Goal: Information Seeking & Learning: Learn about a topic

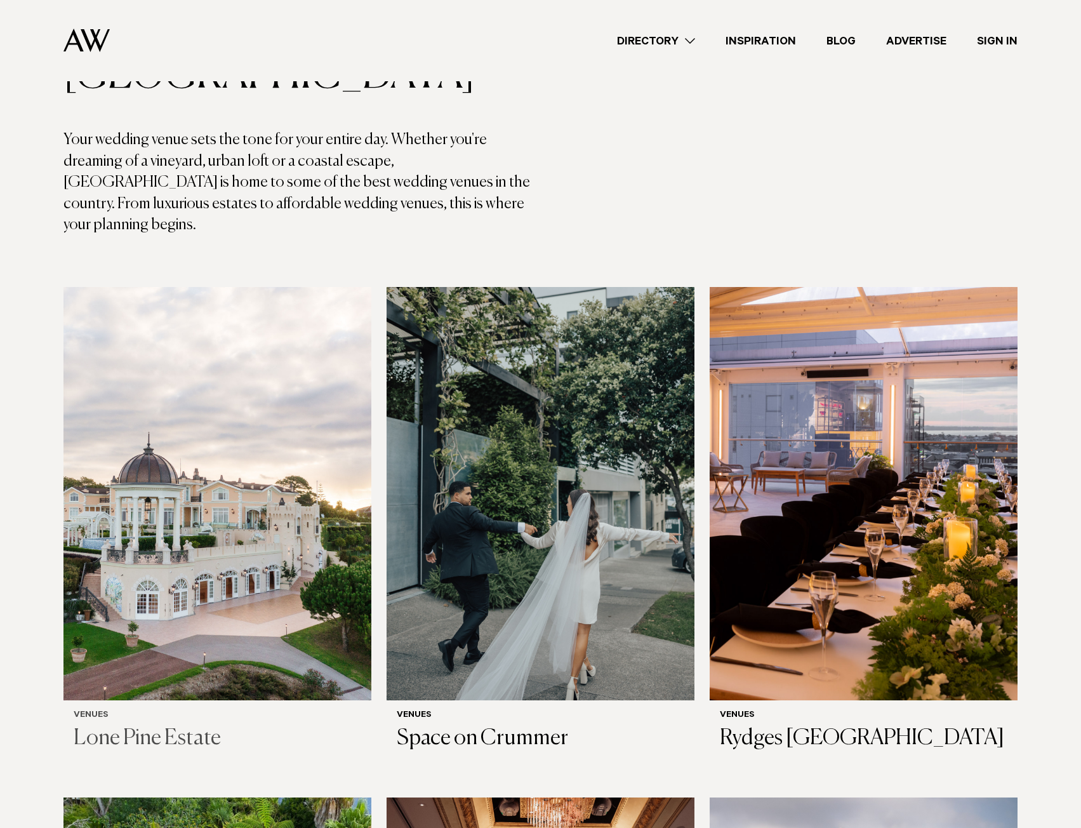
scroll to position [190, 0]
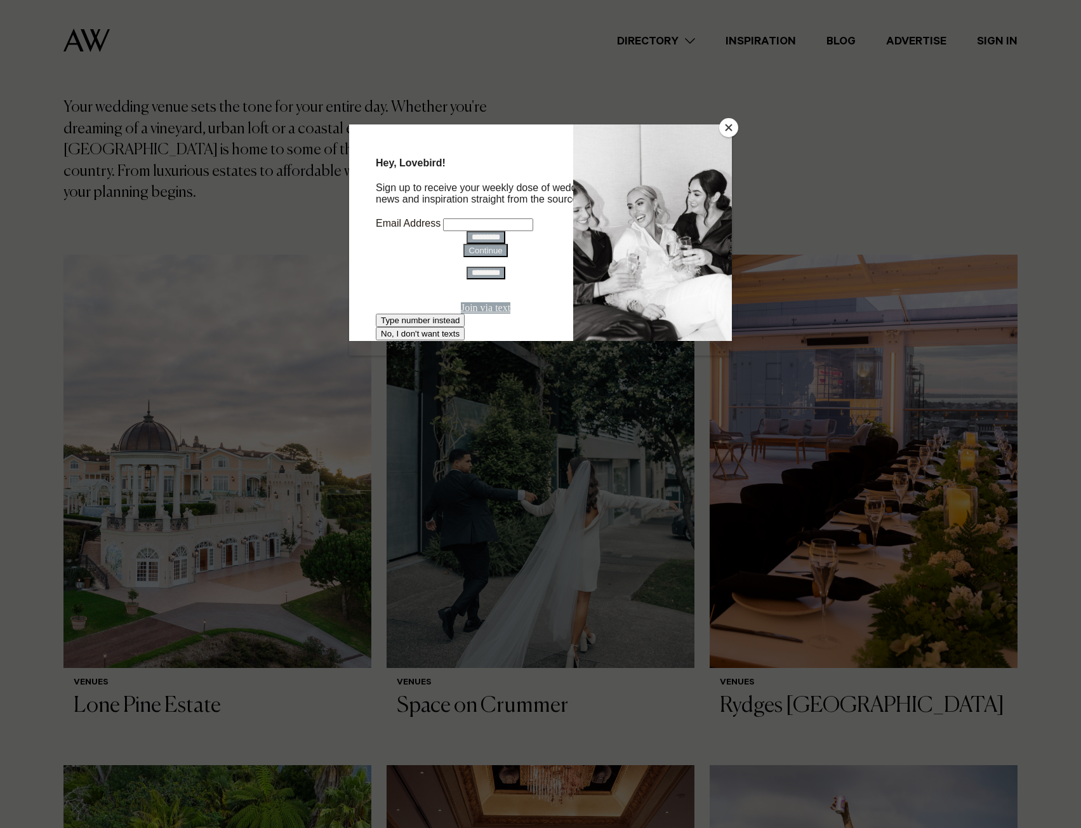
click at [729, 123] on button "Close" at bounding box center [728, 127] width 19 height 19
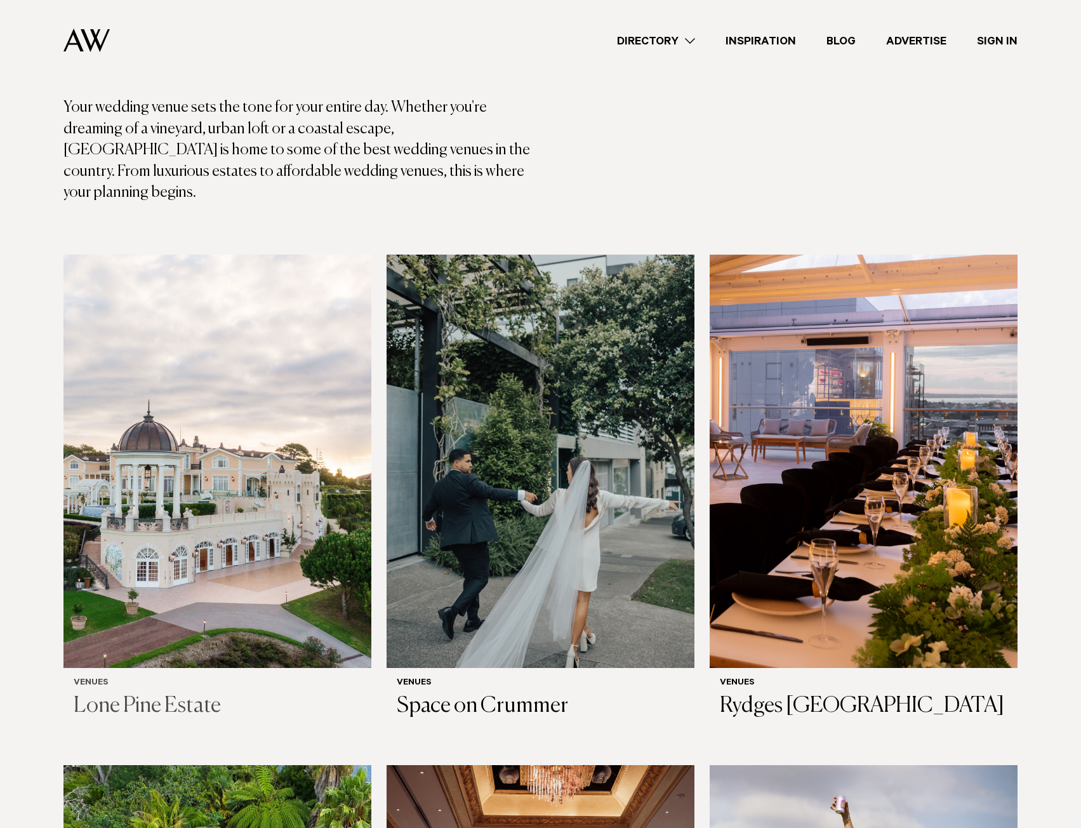
click at [157, 502] on img at bounding box center [217, 461] width 308 height 413
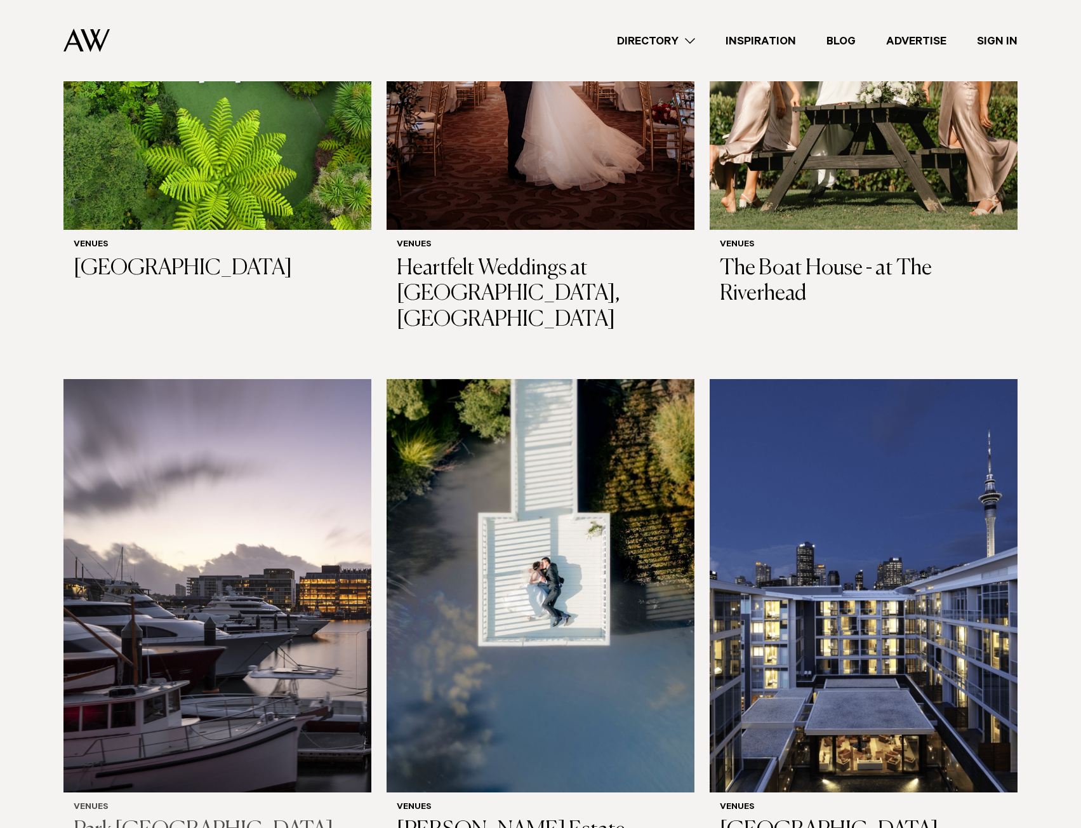
scroll to position [1206, 0]
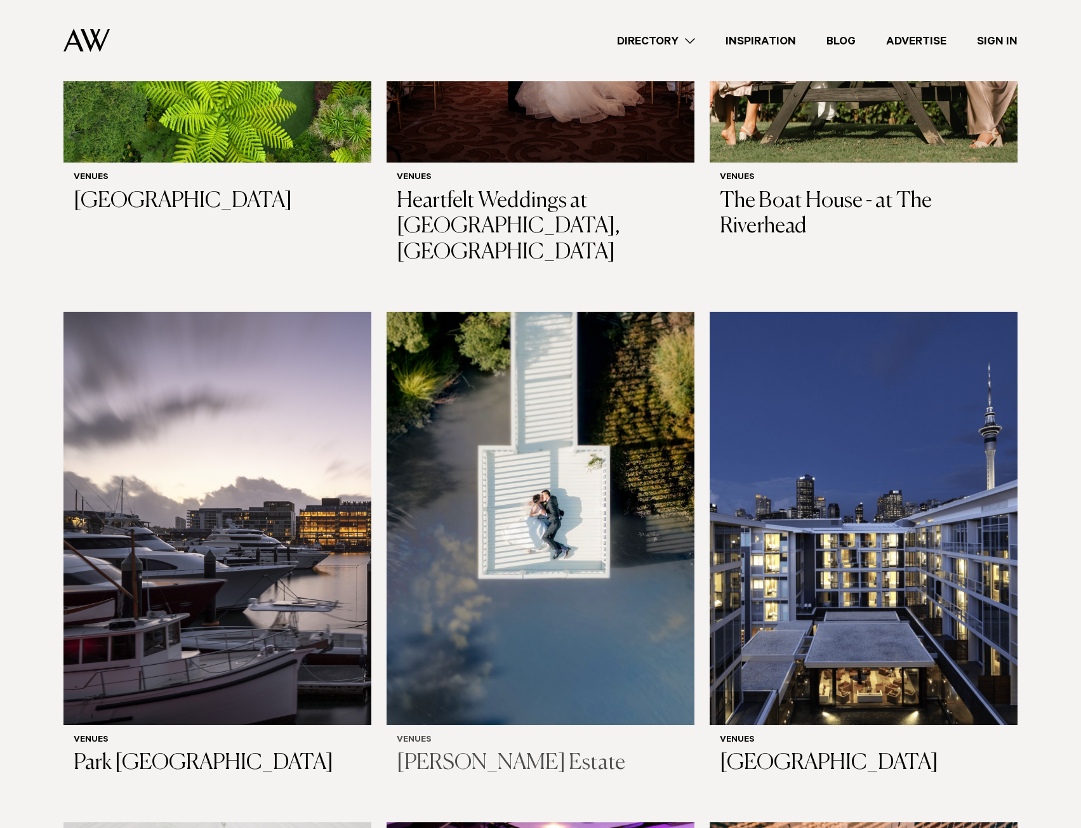
click at [448, 750] on h3 "Abel Estate" at bounding box center [541, 763] width 288 height 26
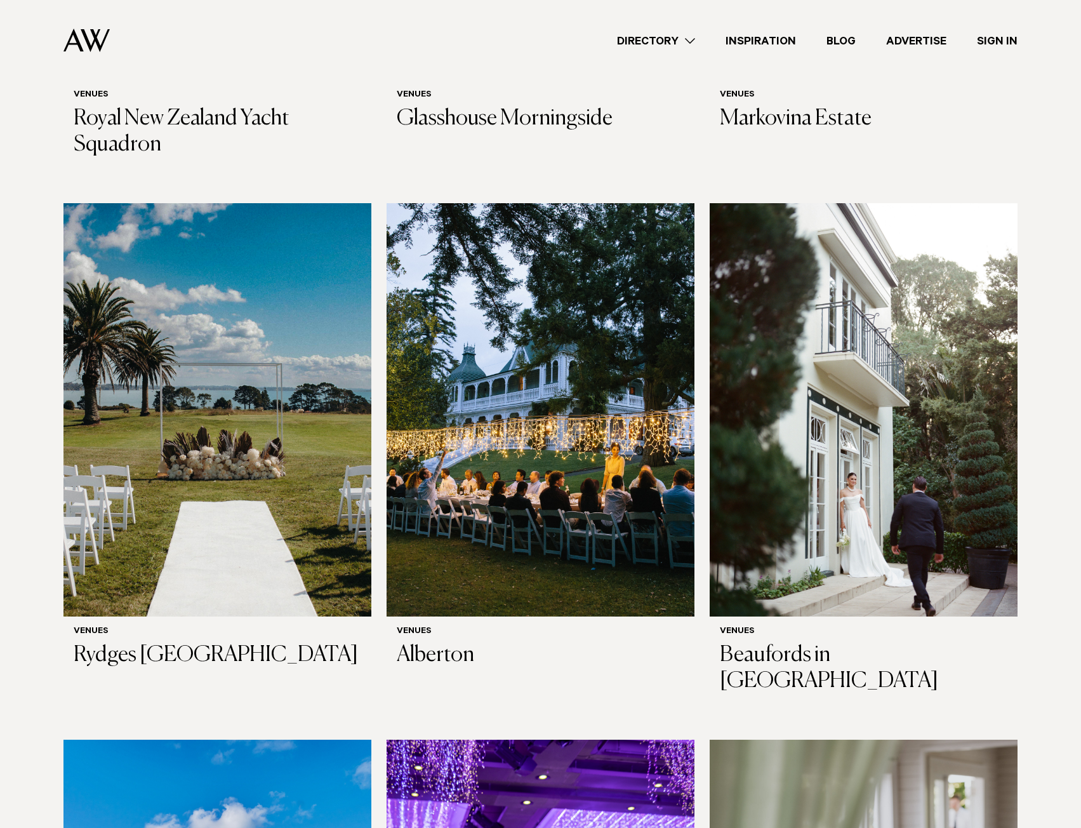
scroll to position [2980, 0]
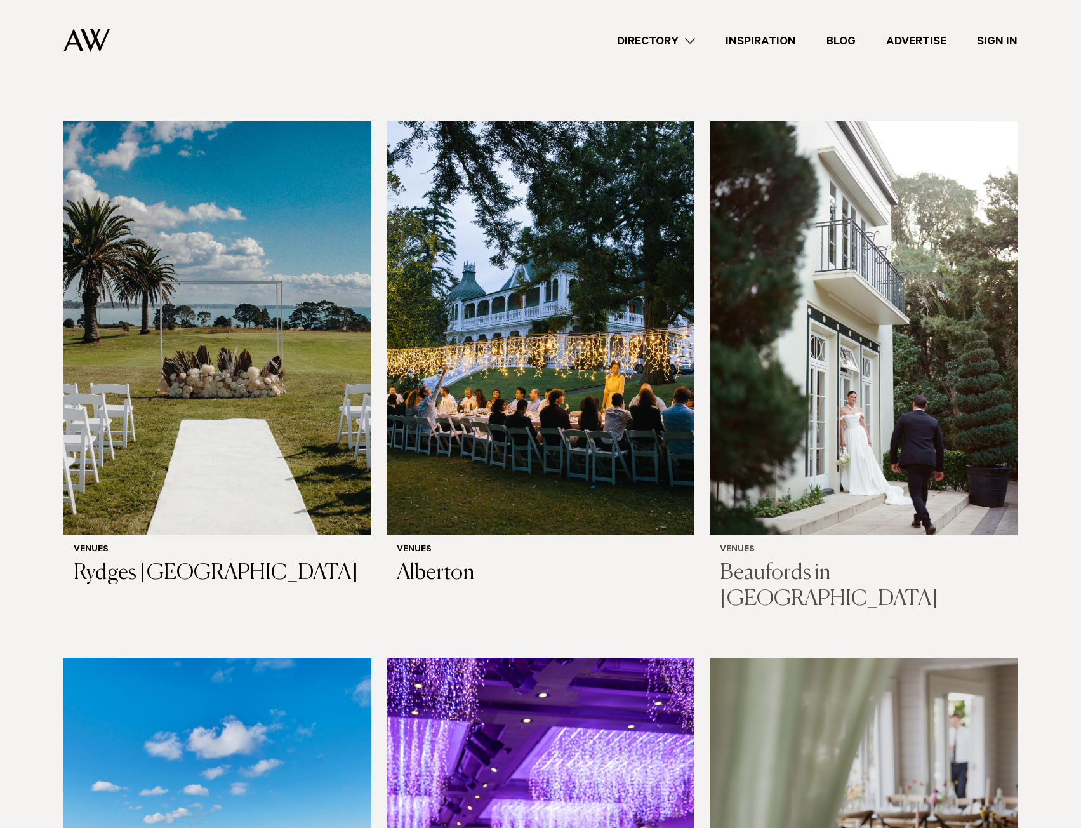
click at [784, 560] on h3 "Beaufords in [GEOGRAPHIC_DATA]" at bounding box center [864, 586] width 288 height 52
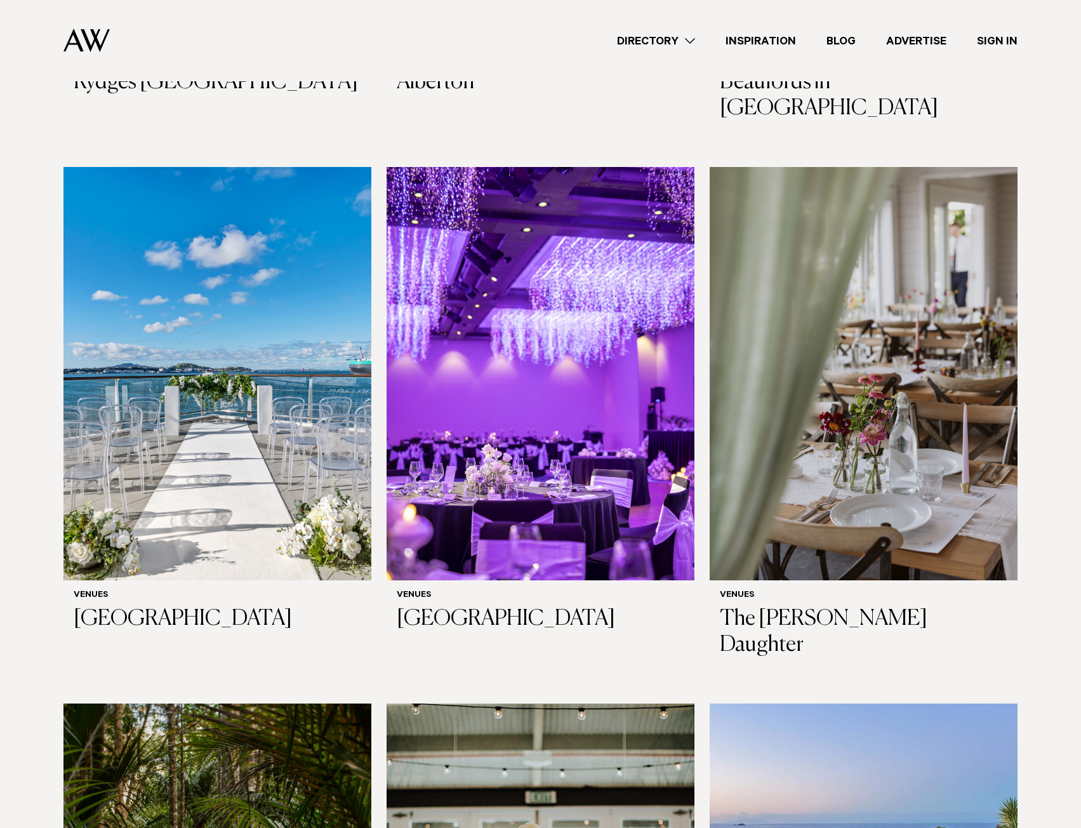
scroll to position [3492, 0]
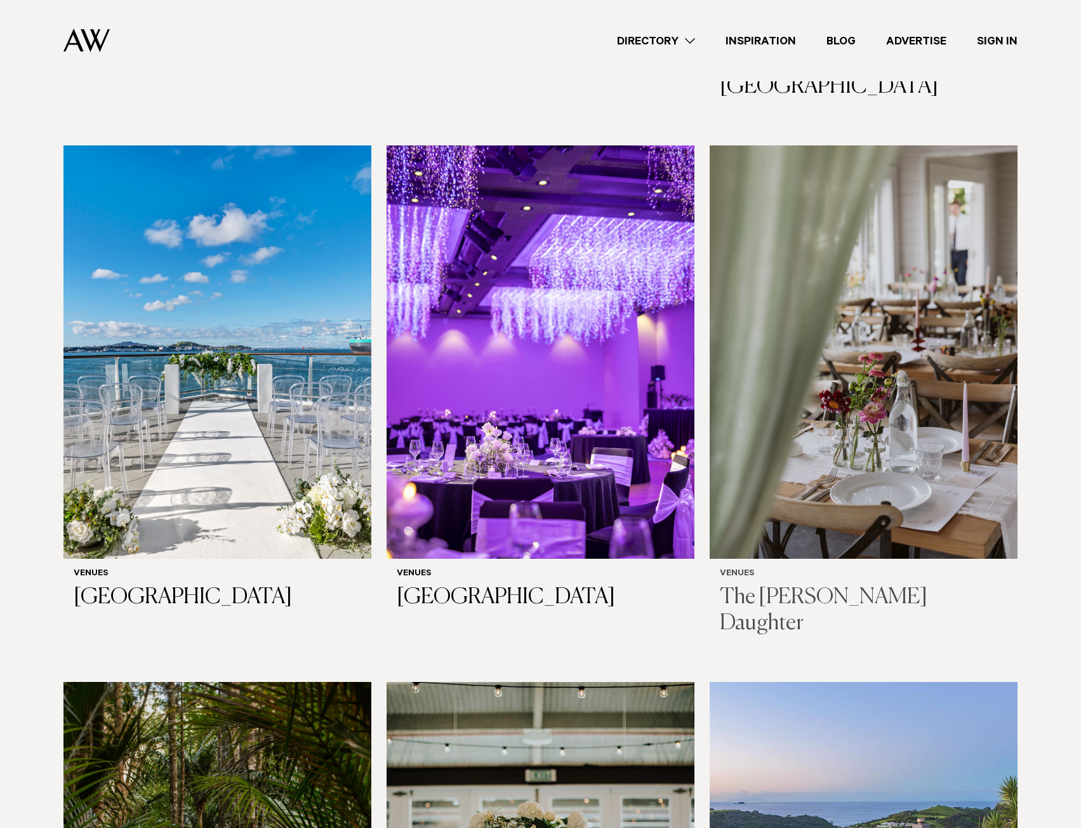
click at [772, 585] on h3 "The [PERSON_NAME] Daughter" at bounding box center [864, 611] width 288 height 52
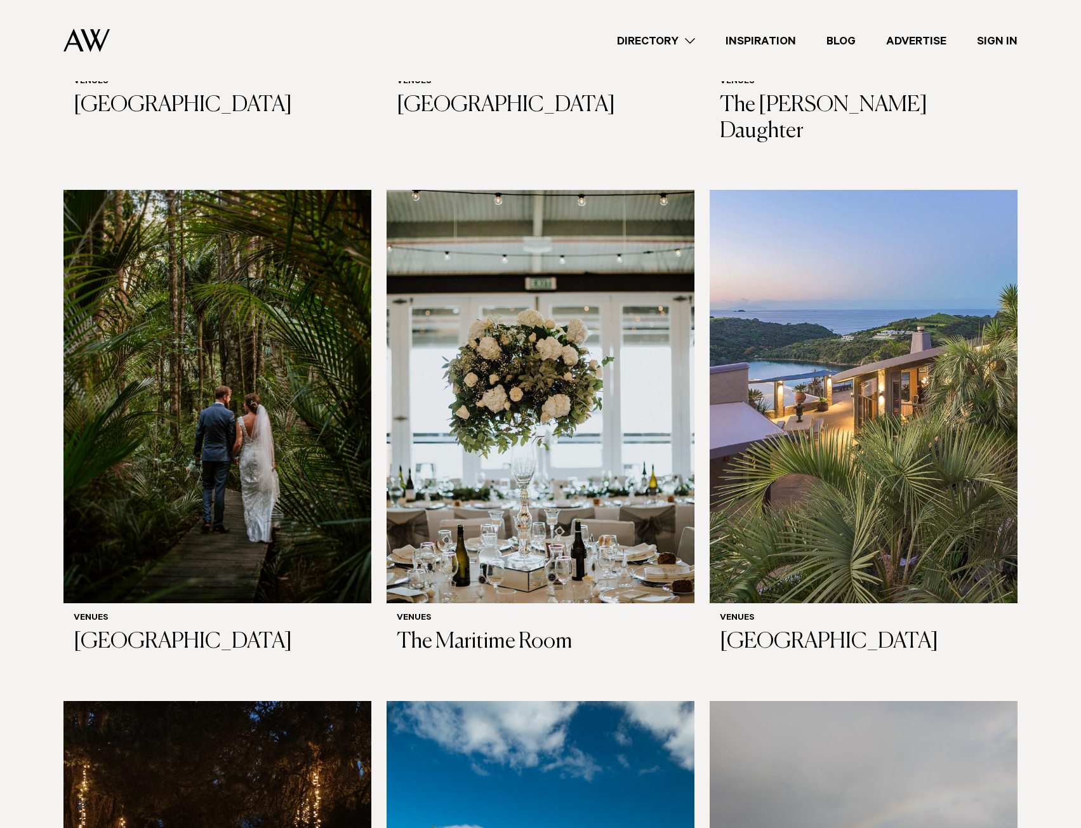
scroll to position [4000, 0]
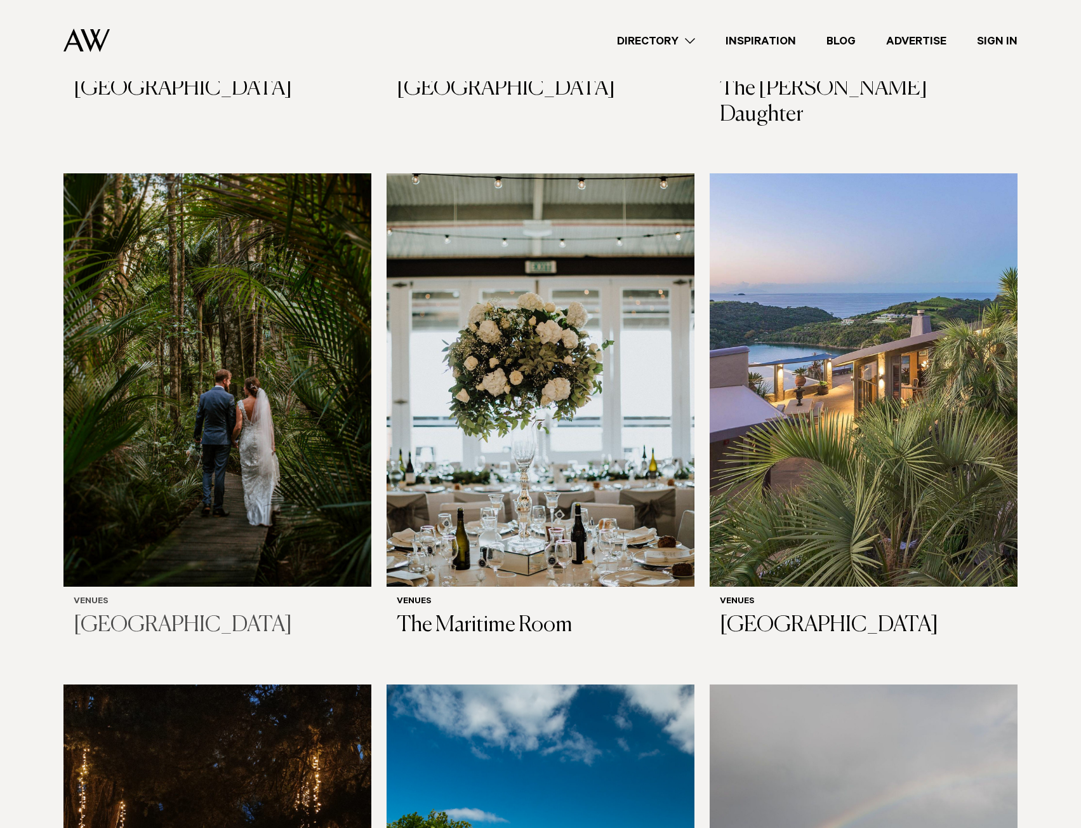
click at [119, 613] on h3 "[GEOGRAPHIC_DATA]" at bounding box center [218, 626] width 288 height 26
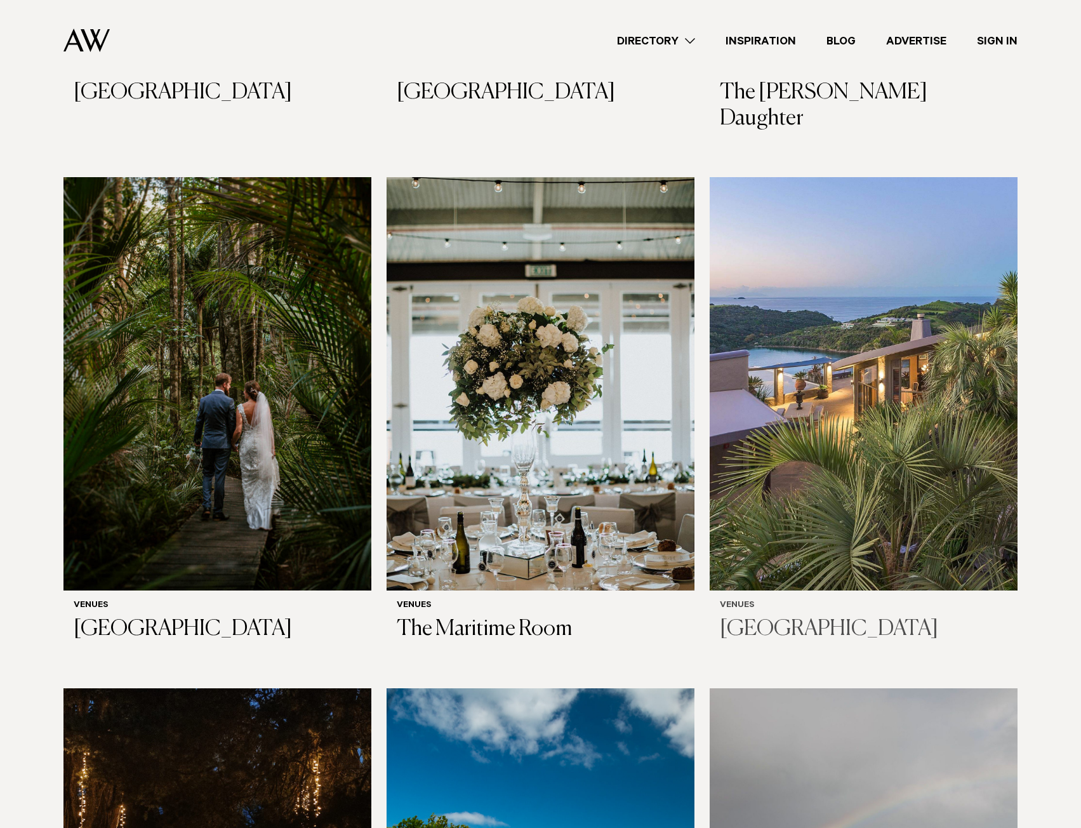
click at [750, 616] on h3 "[GEOGRAPHIC_DATA]" at bounding box center [864, 629] width 288 height 26
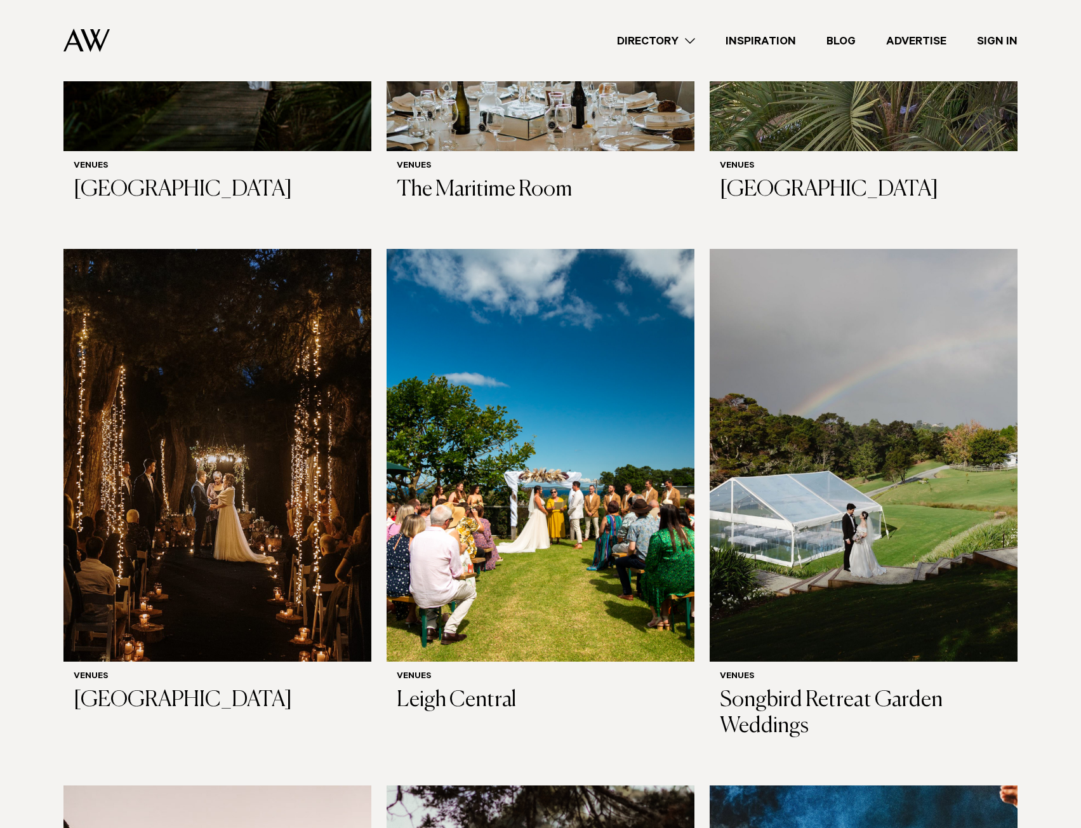
scroll to position [4437, 0]
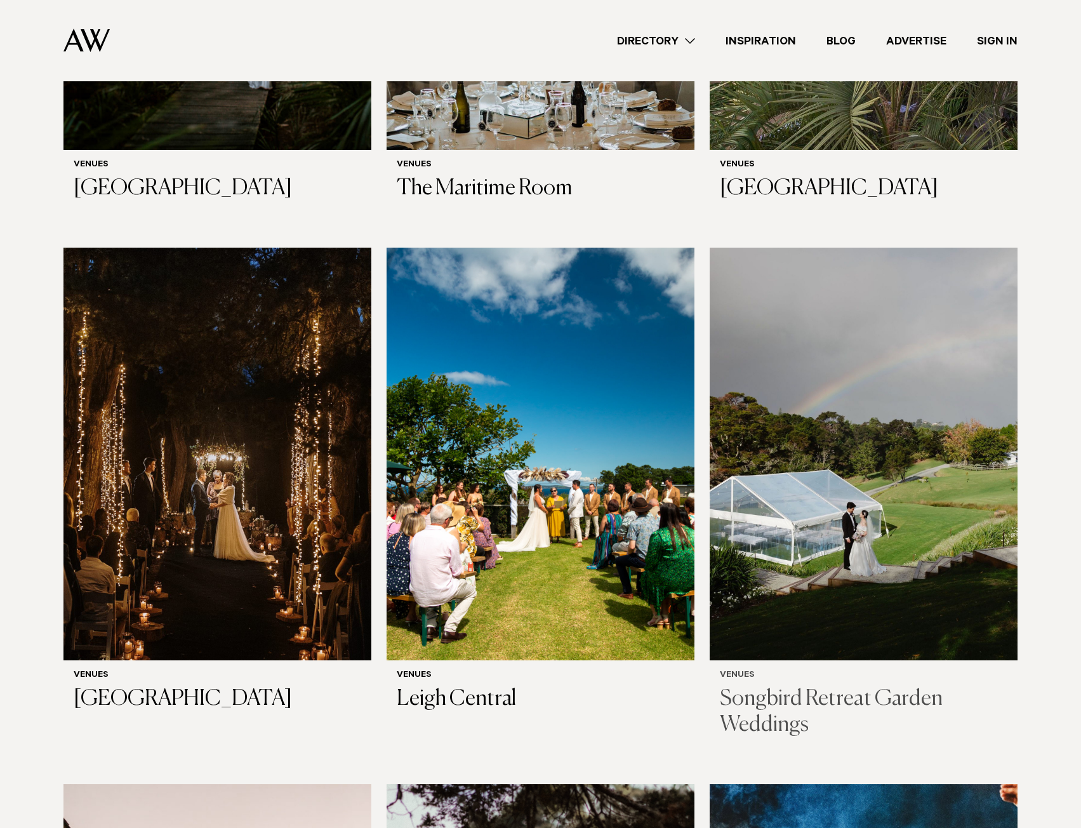
click at [767, 686] on h3 "Songbird Retreat Garden Weddings" at bounding box center [864, 712] width 288 height 52
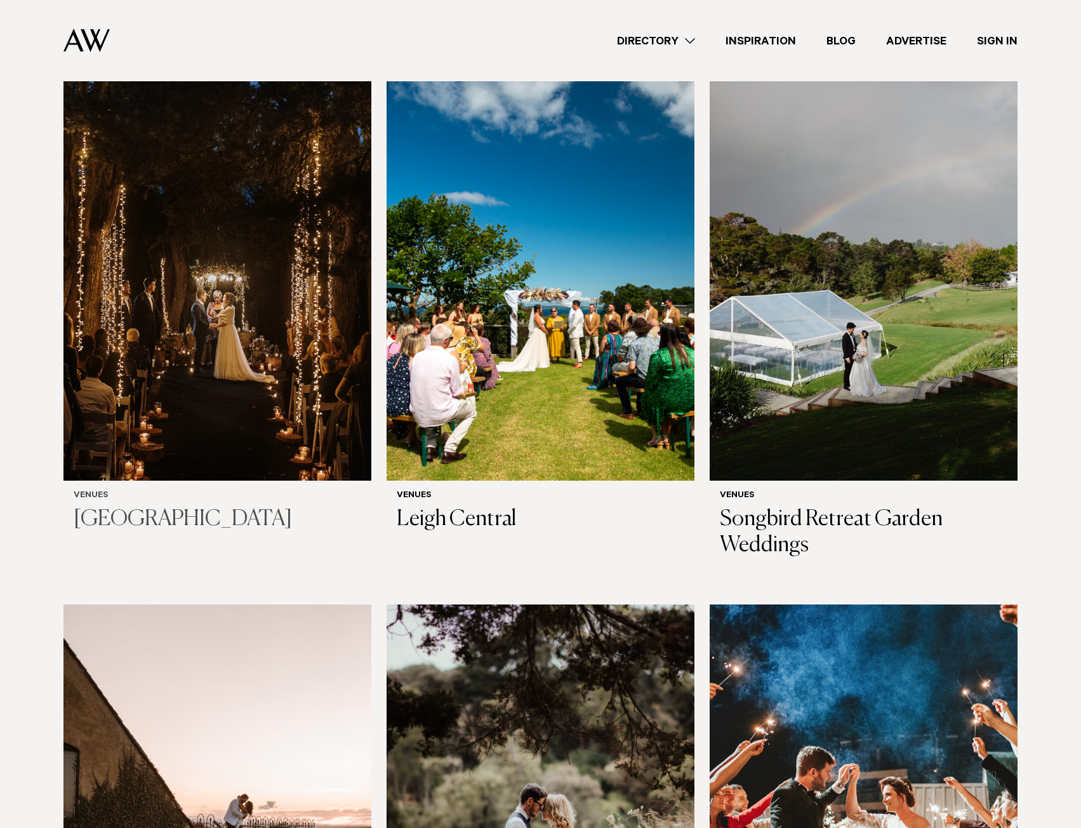
scroll to position [4746, 0]
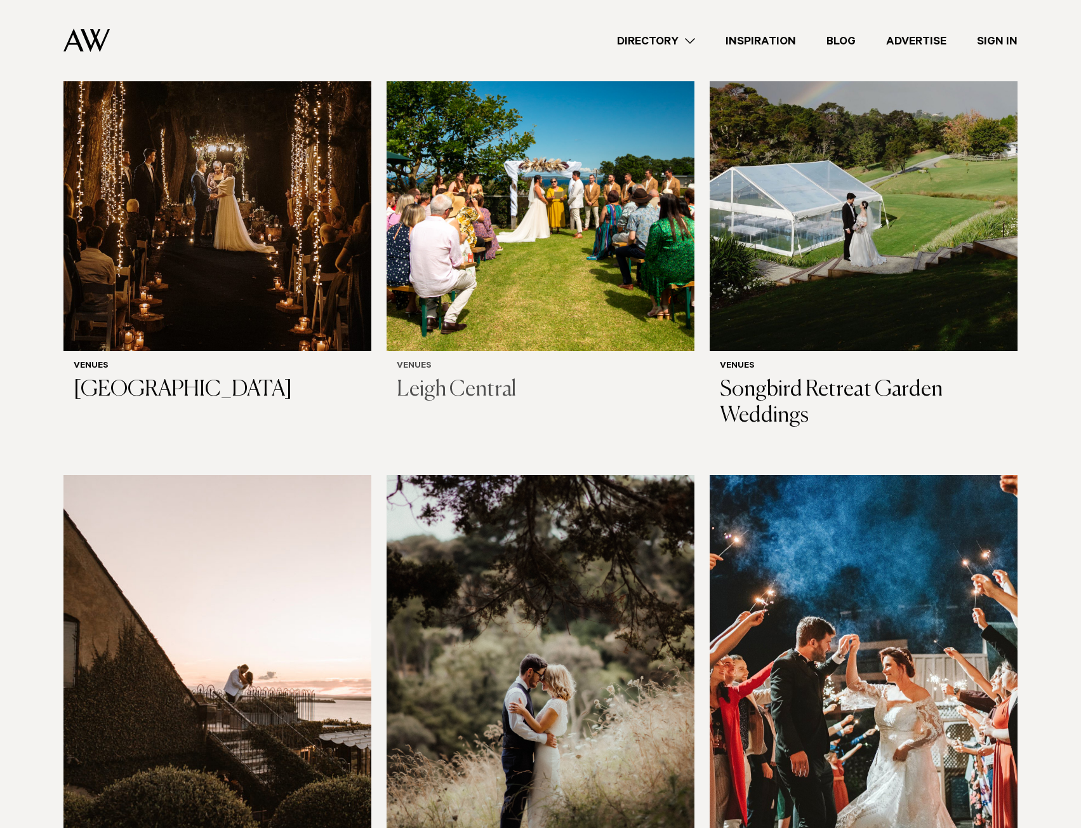
click at [439, 377] on h3 "Leigh Central" at bounding box center [541, 390] width 288 height 26
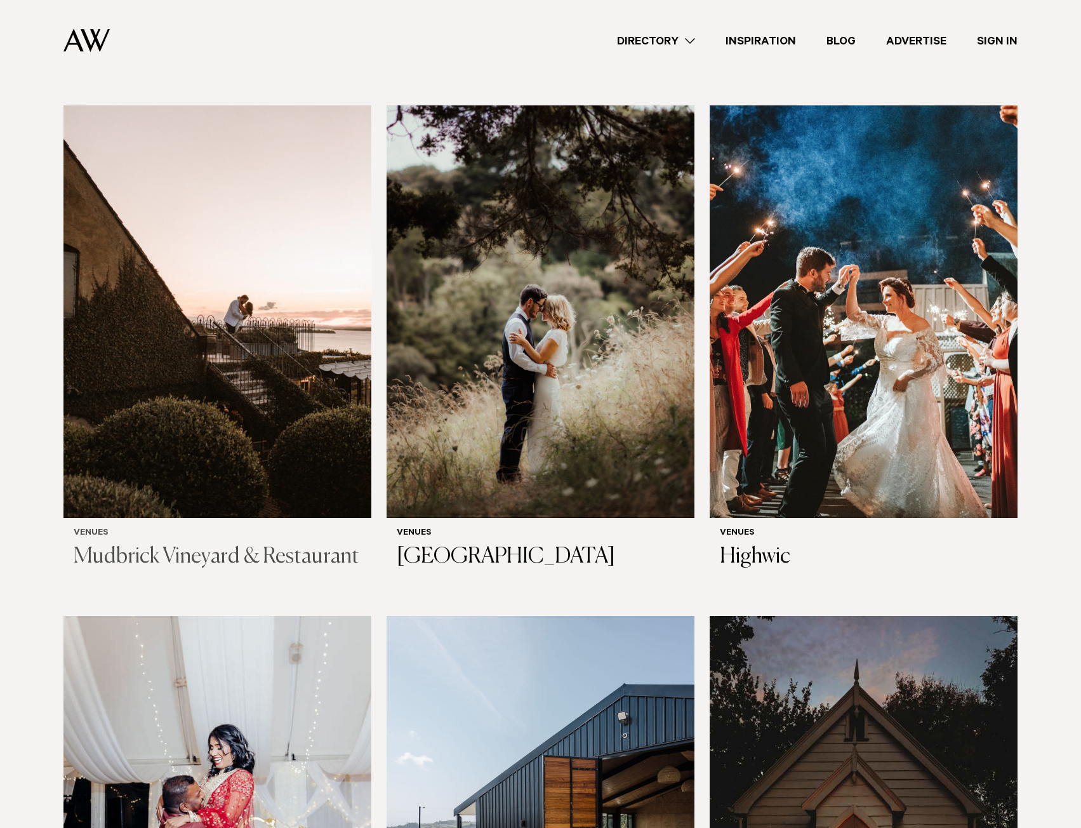
scroll to position [5119, 0]
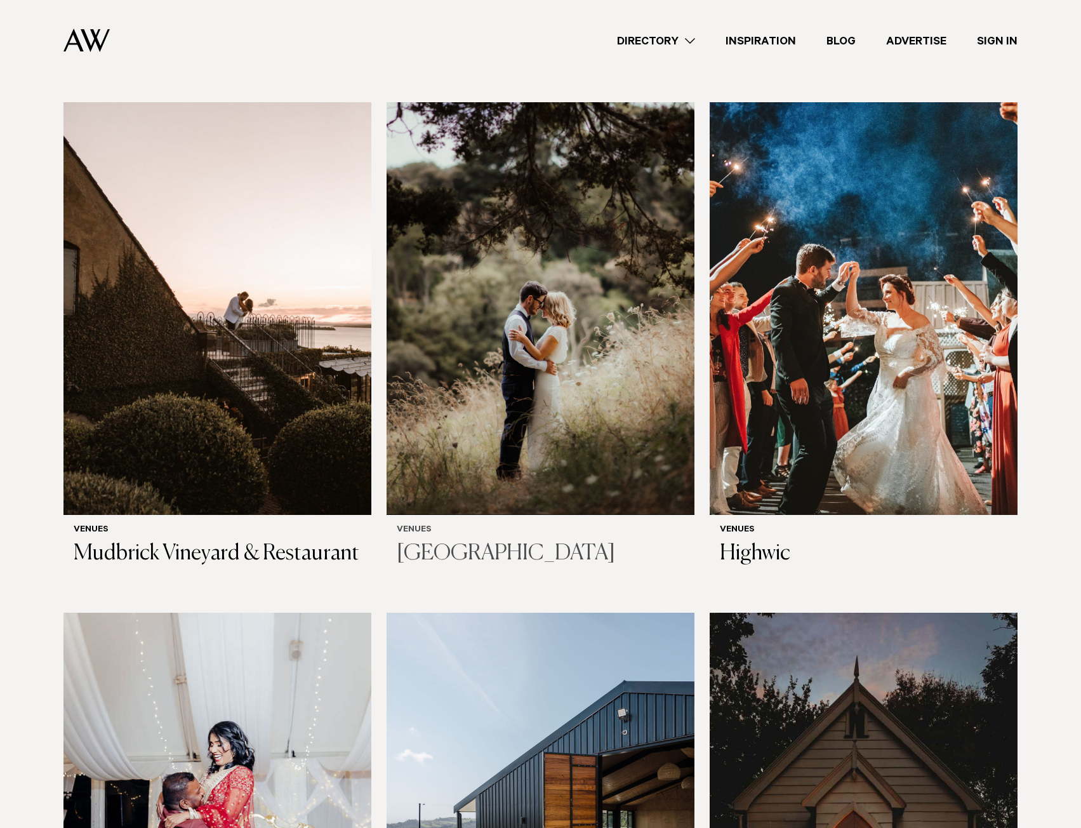
click at [462, 541] on h3 "[GEOGRAPHIC_DATA]" at bounding box center [541, 554] width 288 height 26
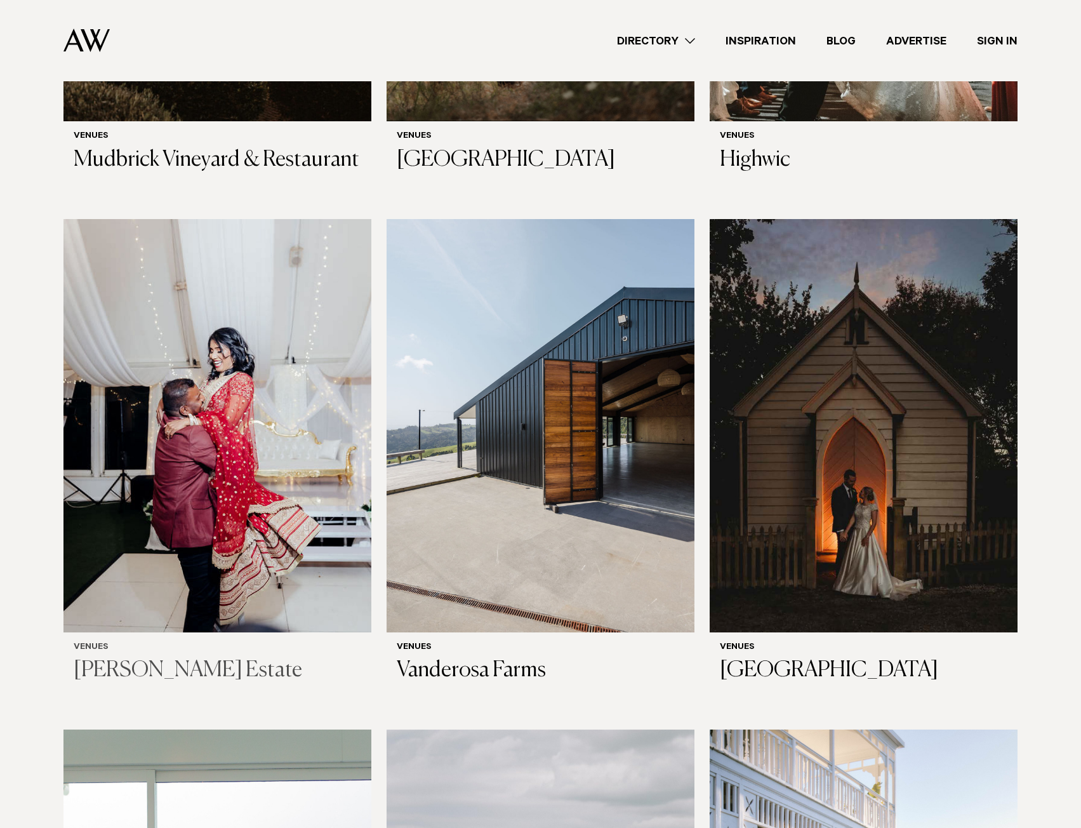
scroll to position [5550, 0]
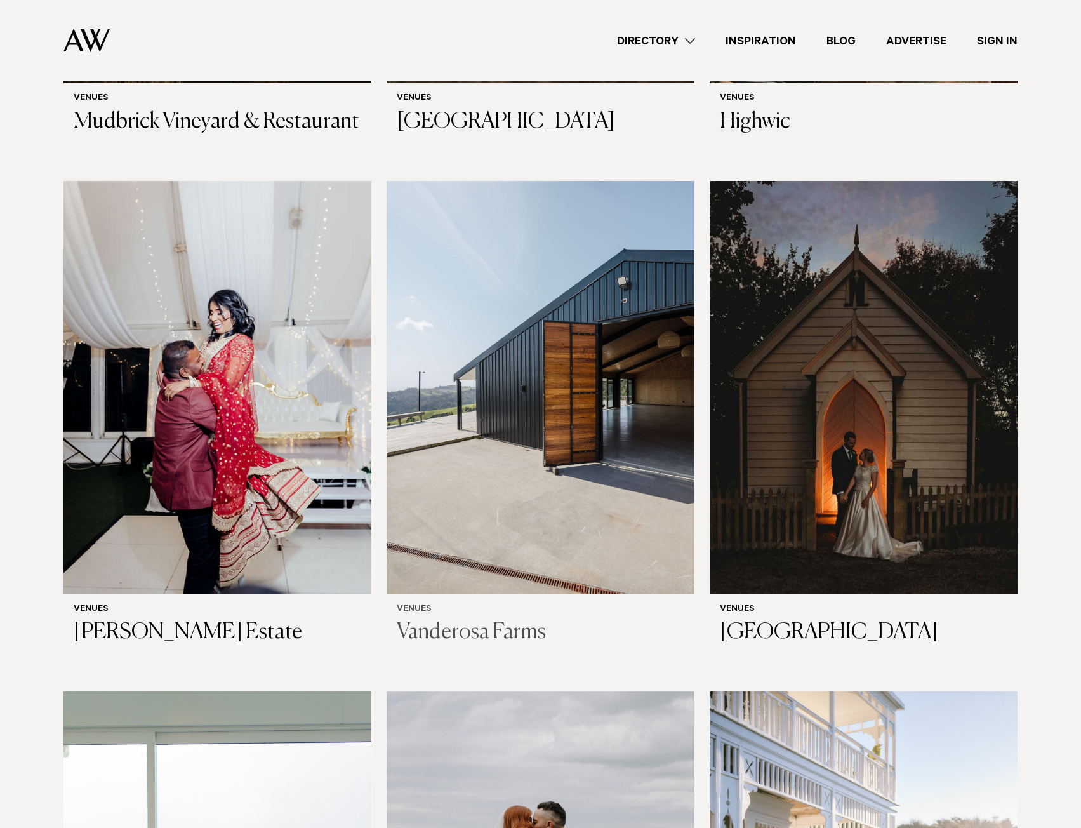
click at [436, 620] on h3 "Vanderosa Farms" at bounding box center [541, 633] width 288 height 26
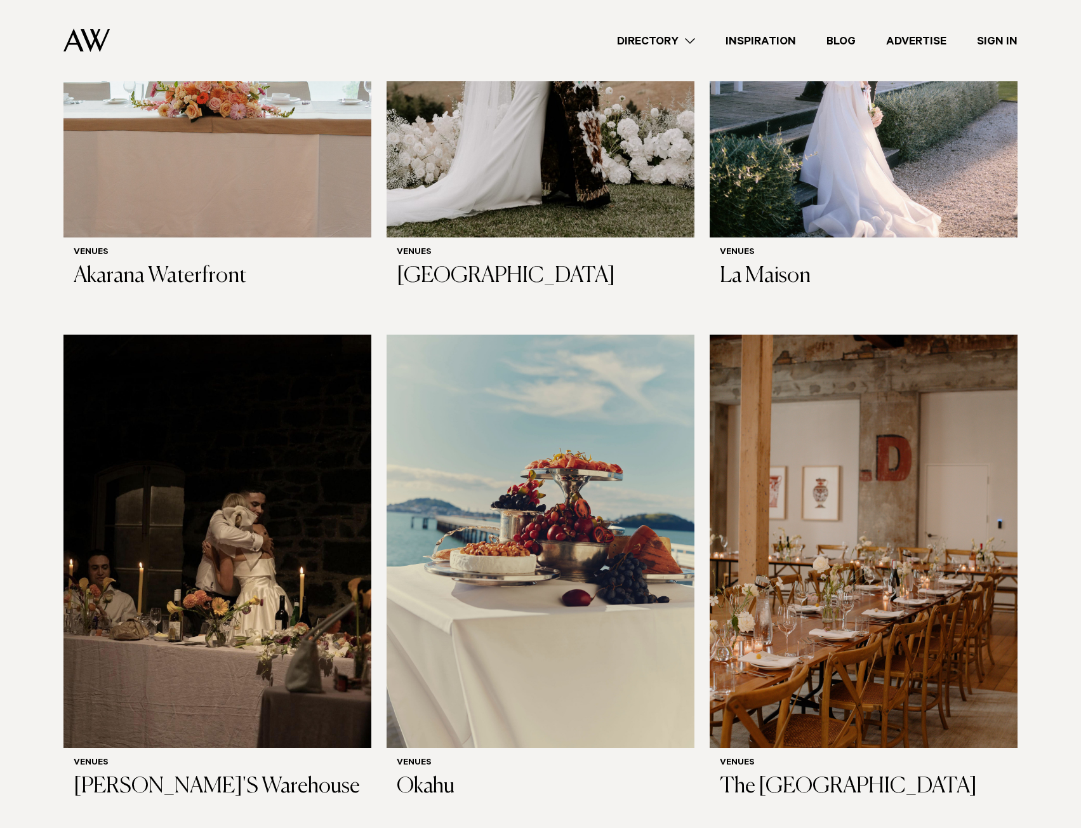
scroll to position [6486, 0]
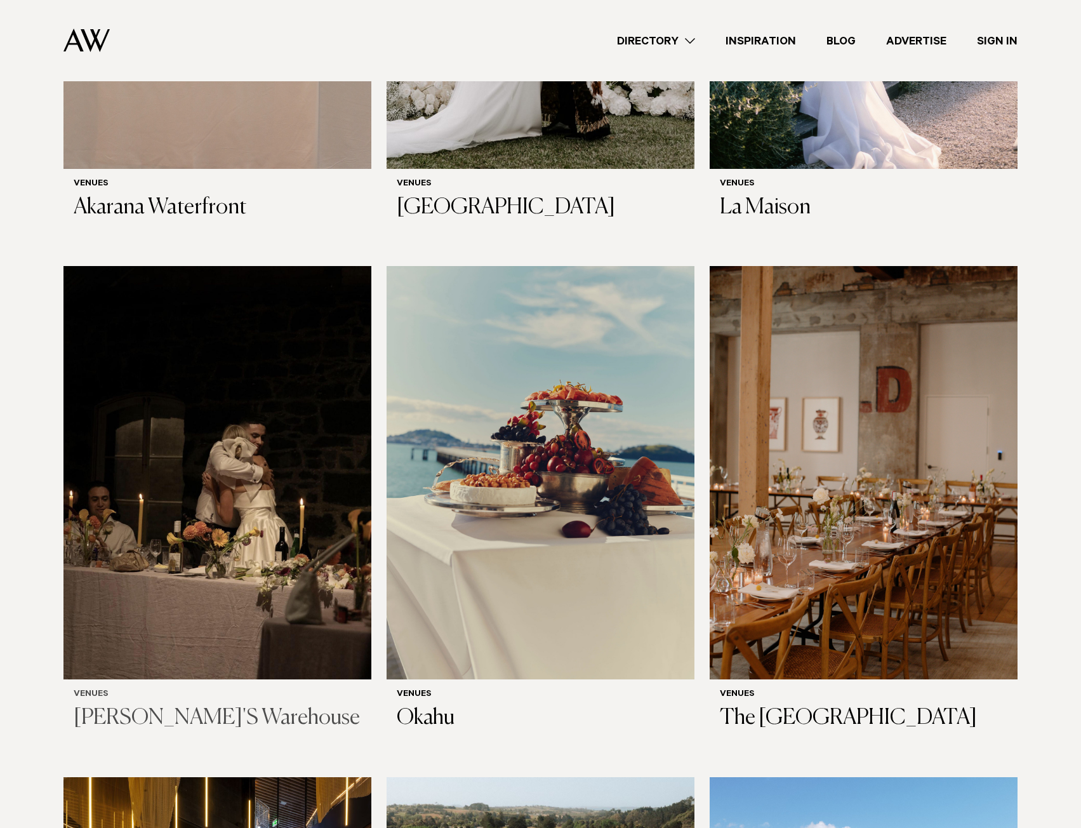
click at [149, 705] on h3 "[PERSON_NAME]'S Warehouse" at bounding box center [218, 718] width 288 height 26
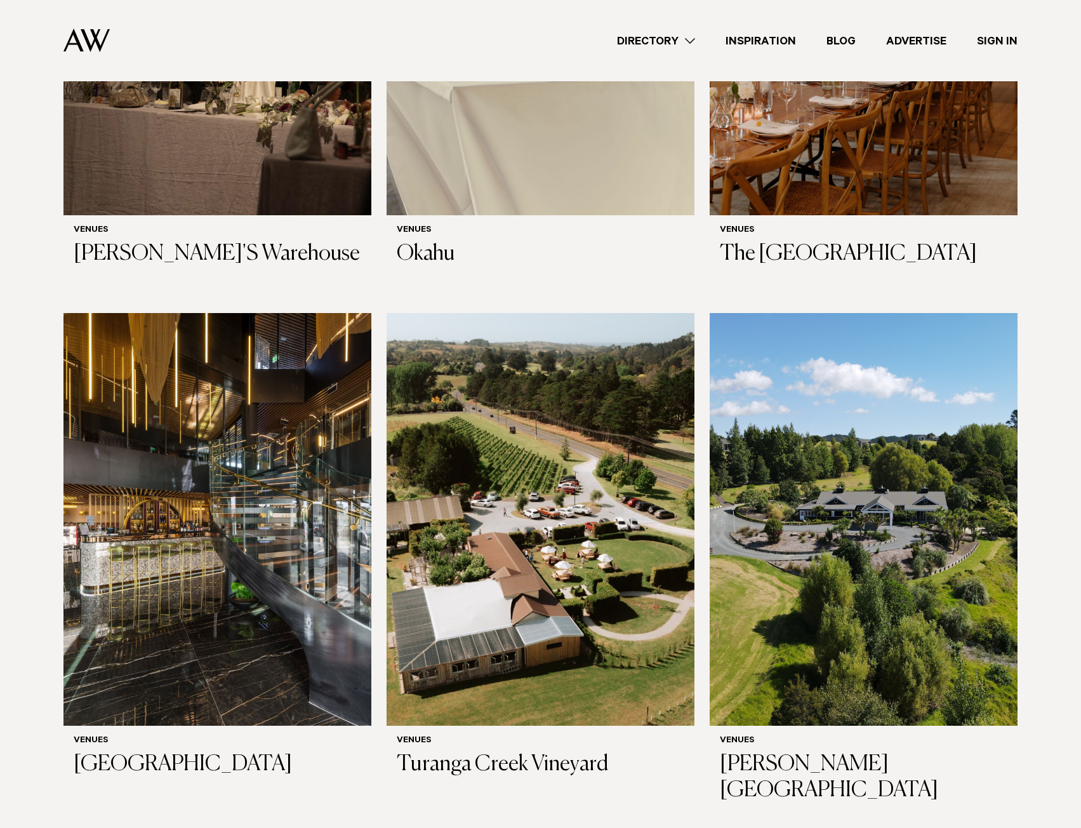
scroll to position [6969, 0]
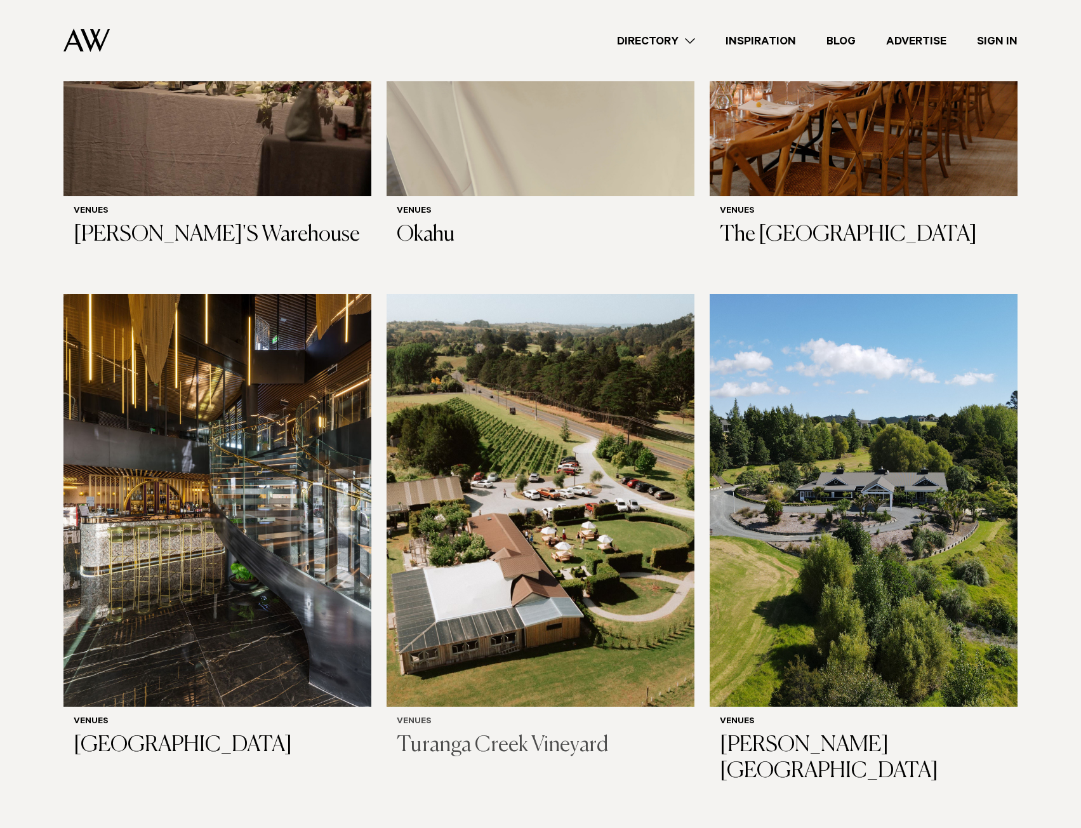
click at [461, 733] on h3 "Turanga Creek Vineyard" at bounding box center [541, 746] width 288 height 26
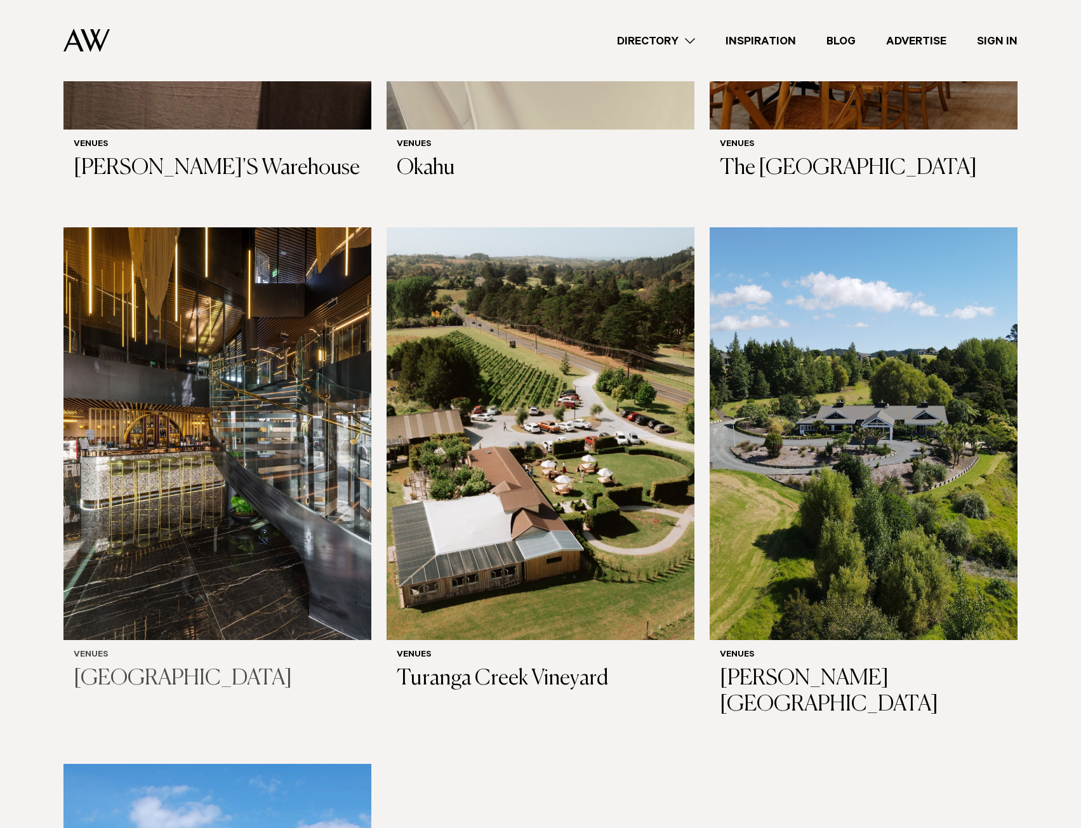
scroll to position [7134, 0]
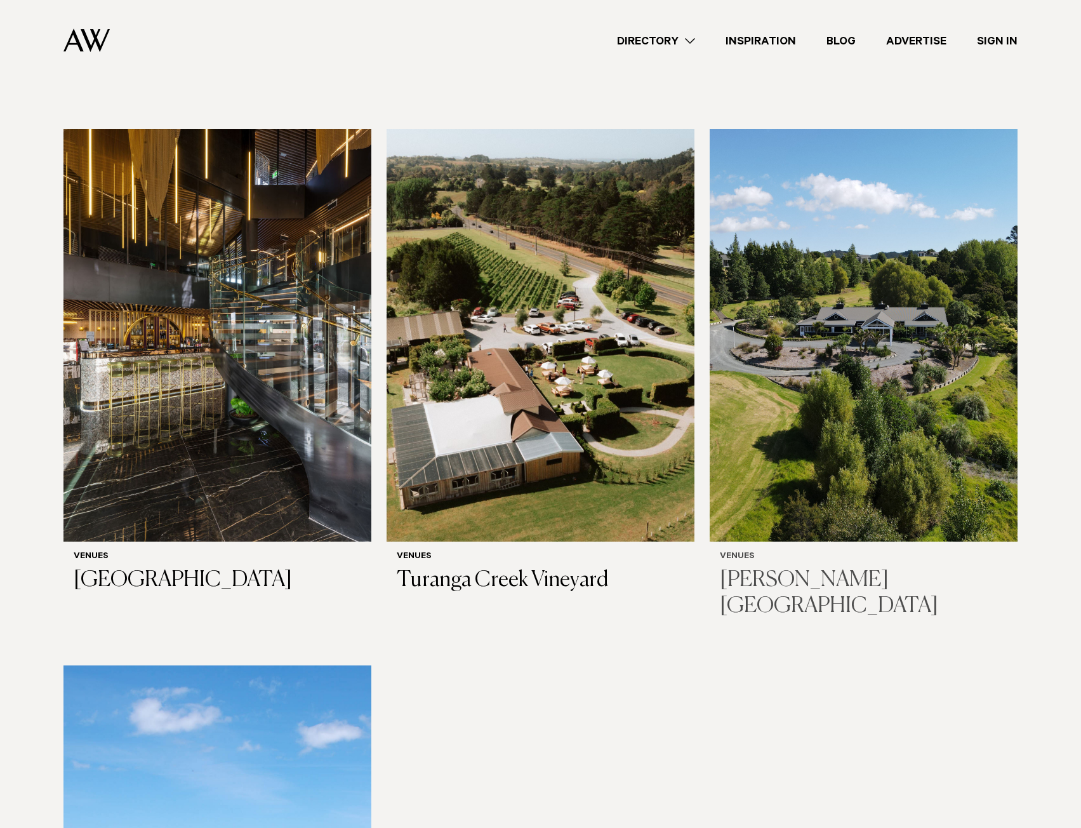
click at [790, 567] on h3 "[PERSON_NAME][GEOGRAPHIC_DATA]" at bounding box center [864, 593] width 288 height 52
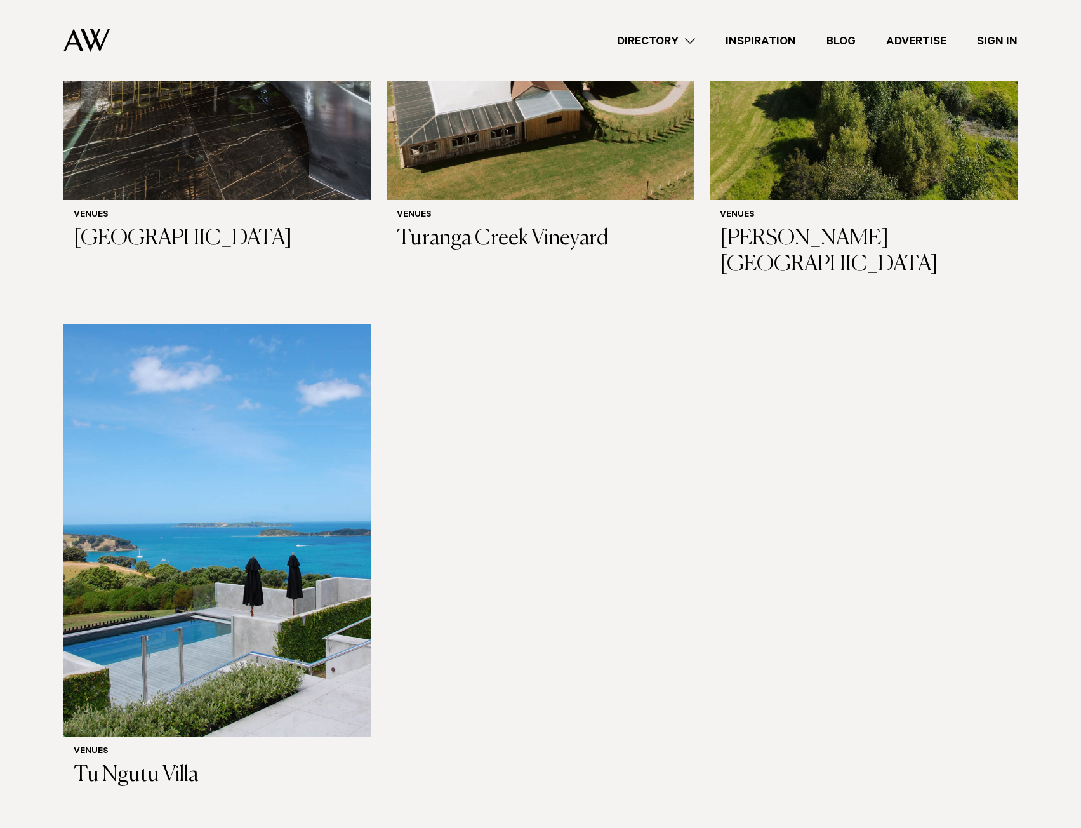
scroll to position [7549, 0]
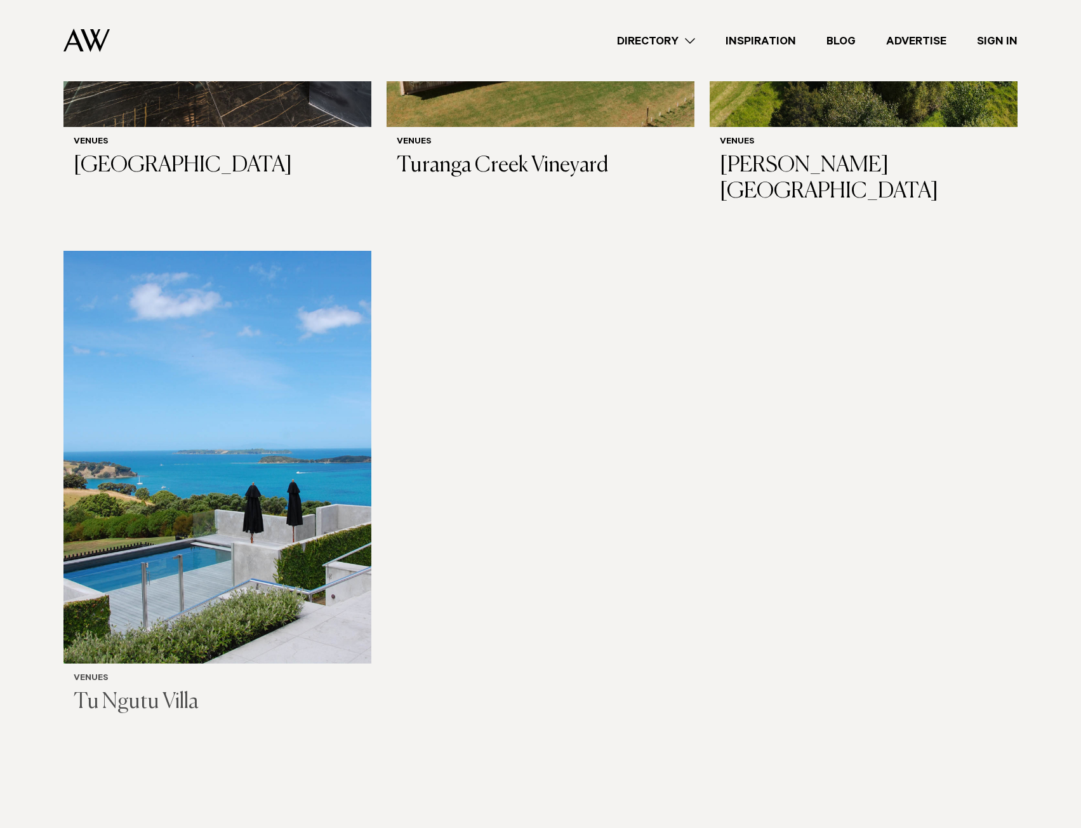
click at [122, 689] on h3 "Tu Ngutu Villa" at bounding box center [218, 702] width 288 height 26
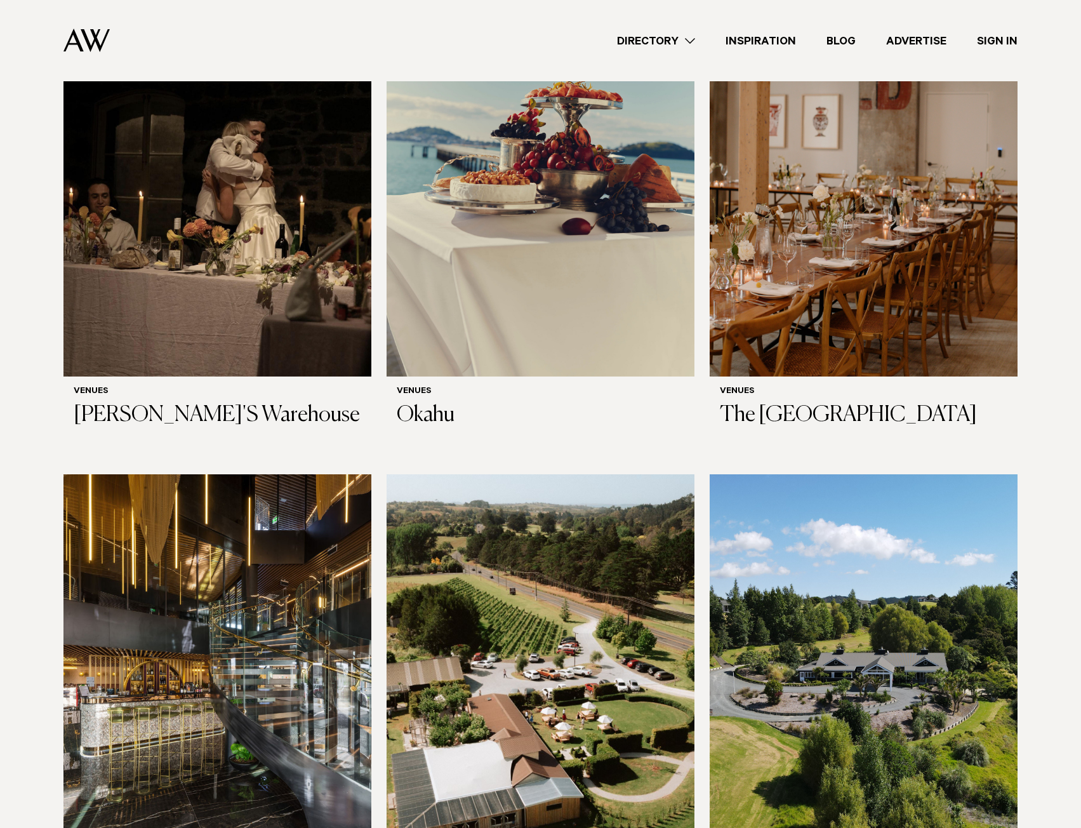
scroll to position [6626, 0]
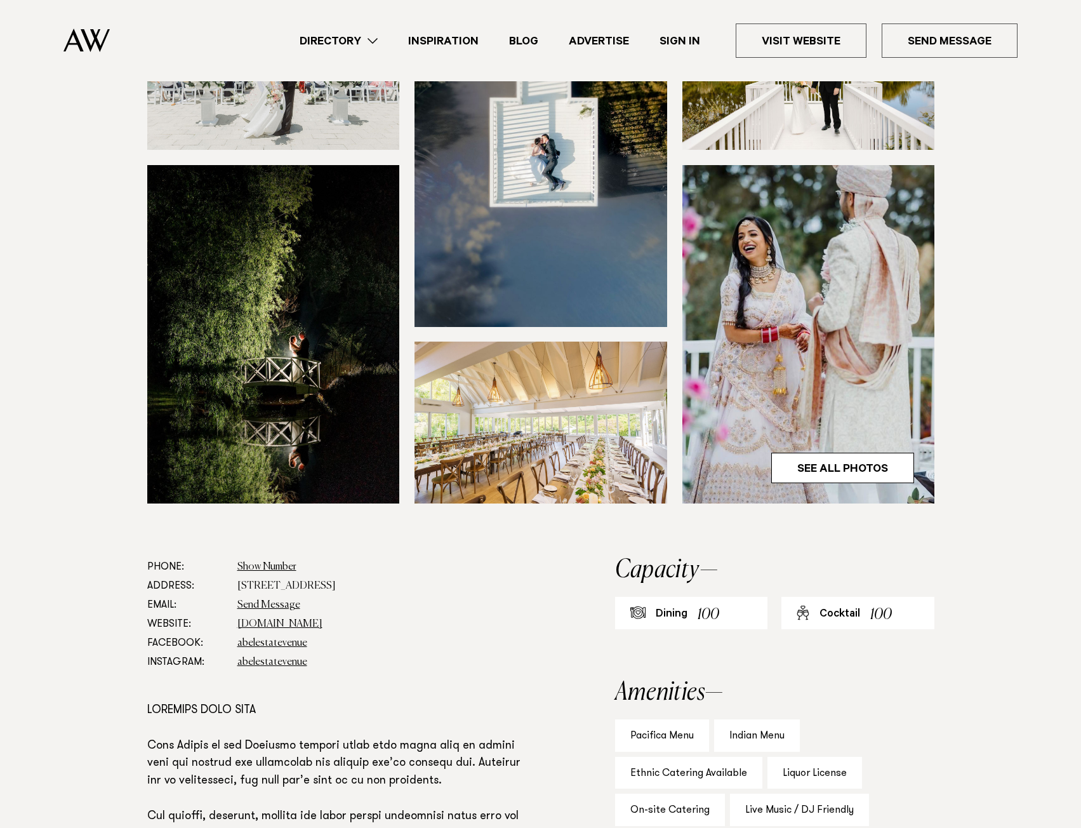
scroll to position [317, 0]
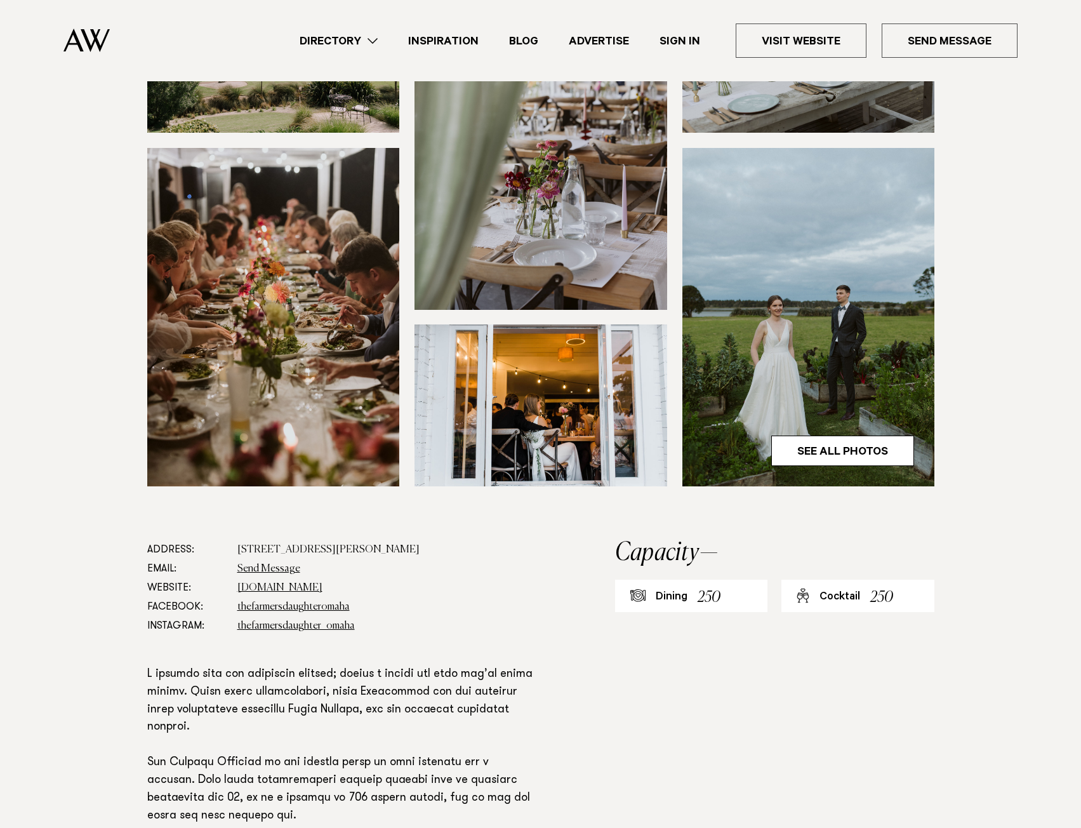
scroll to position [317, 0]
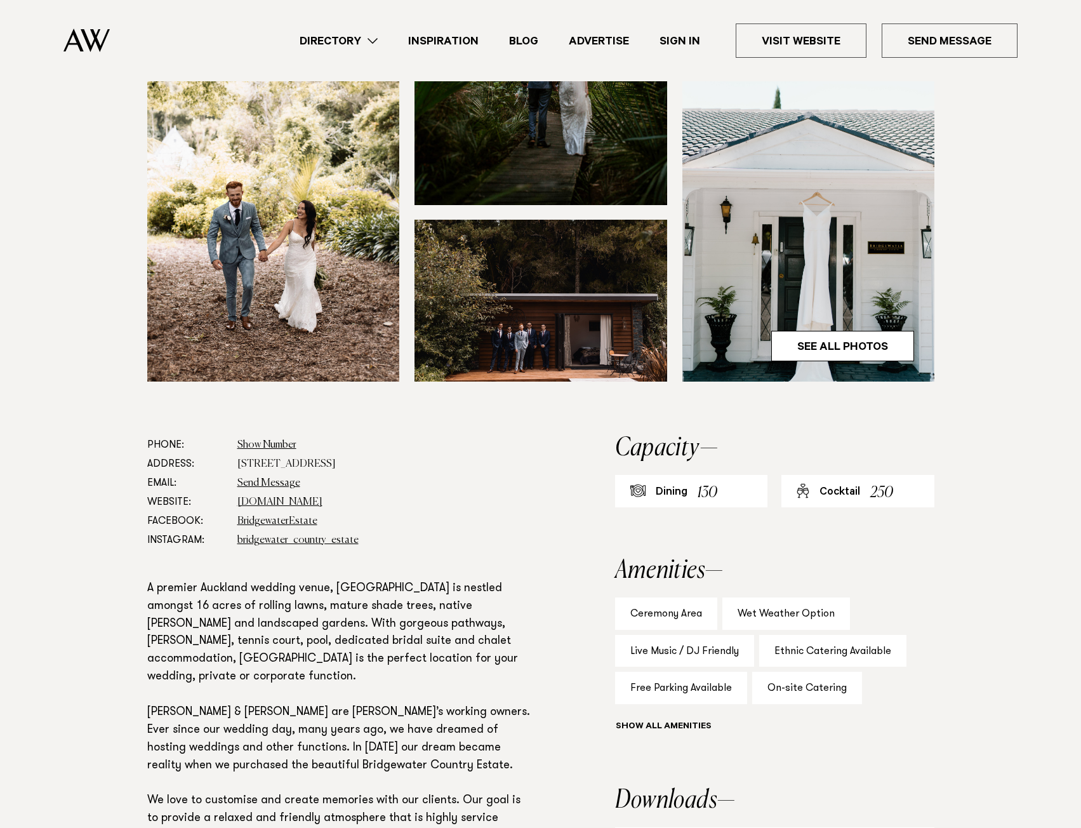
scroll to position [381, 0]
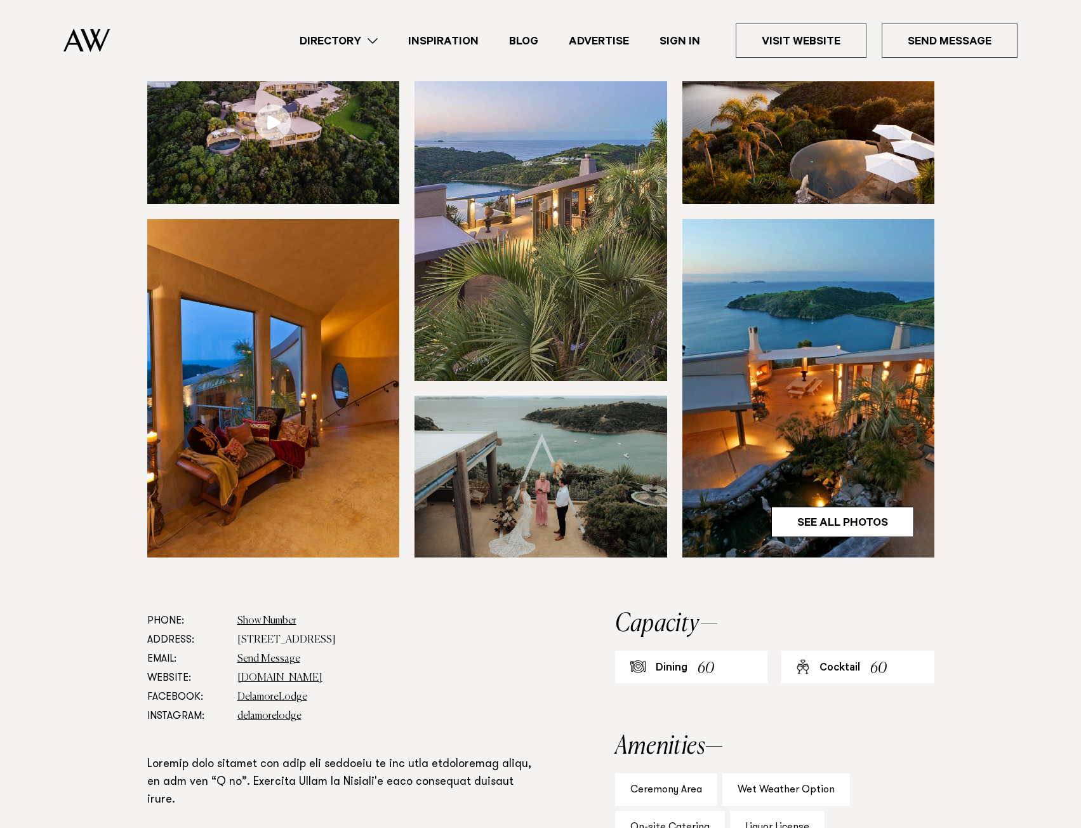
scroll to position [190, 0]
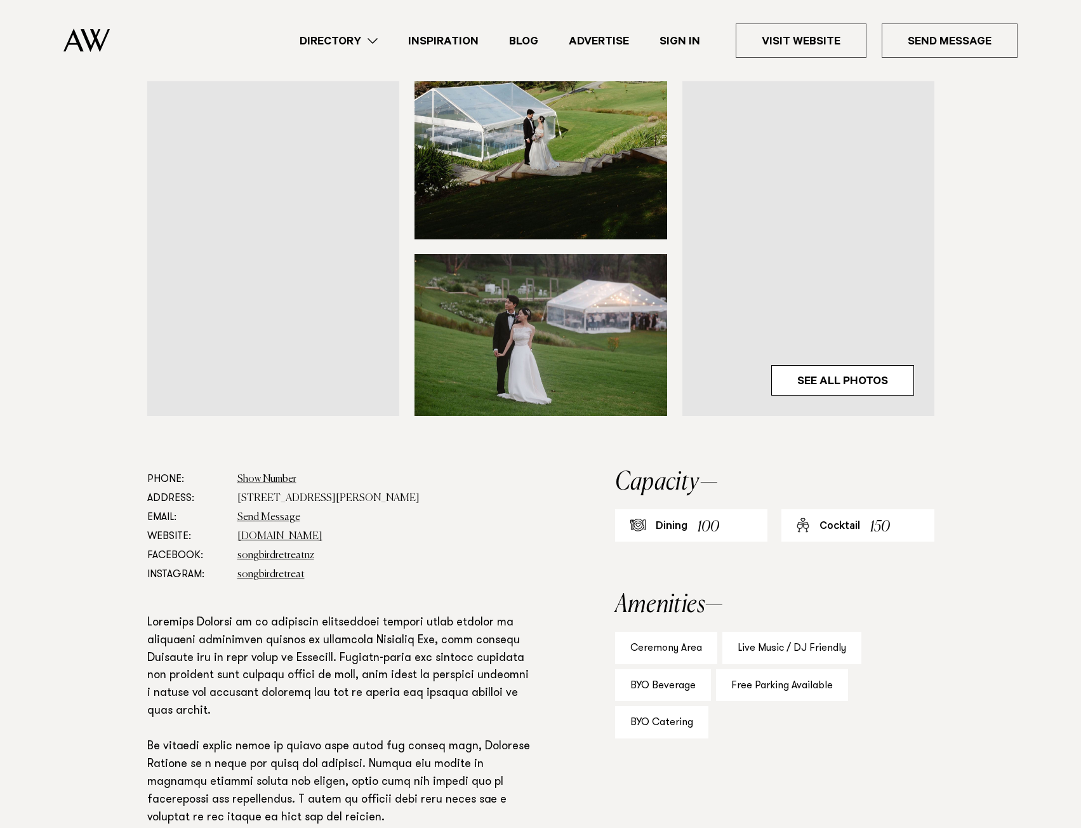
scroll to position [381, 0]
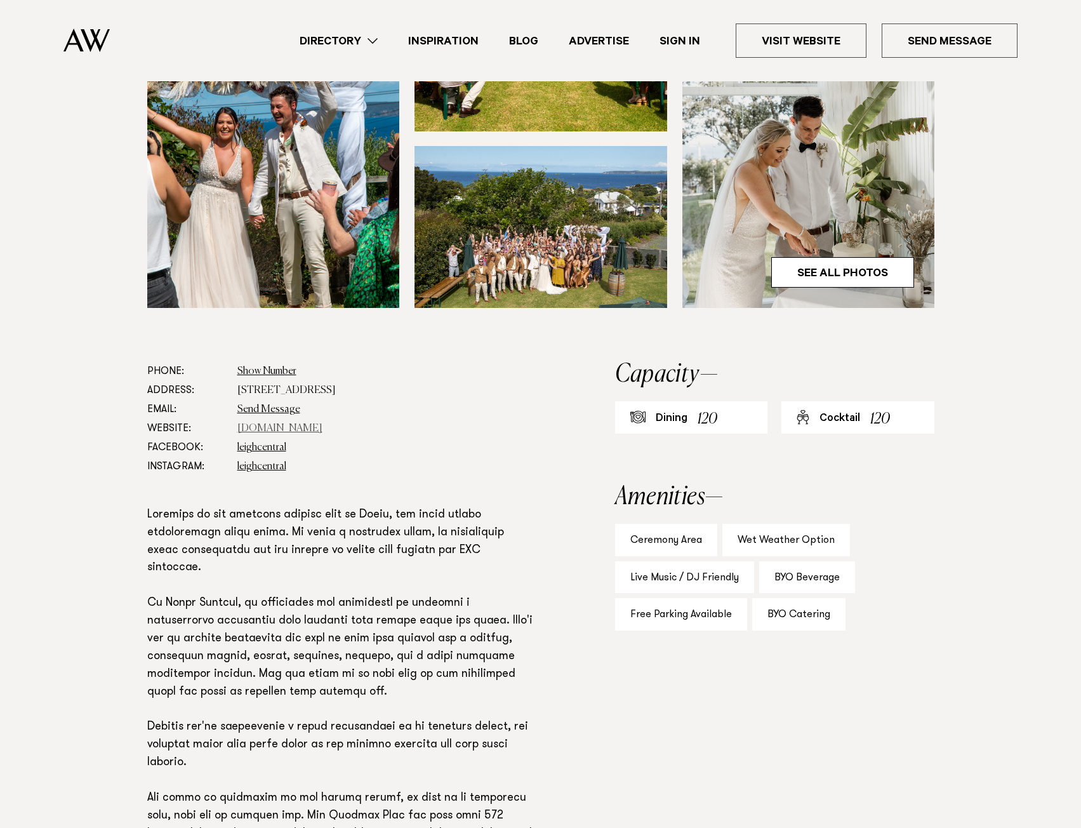
scroll to position [444, 0]
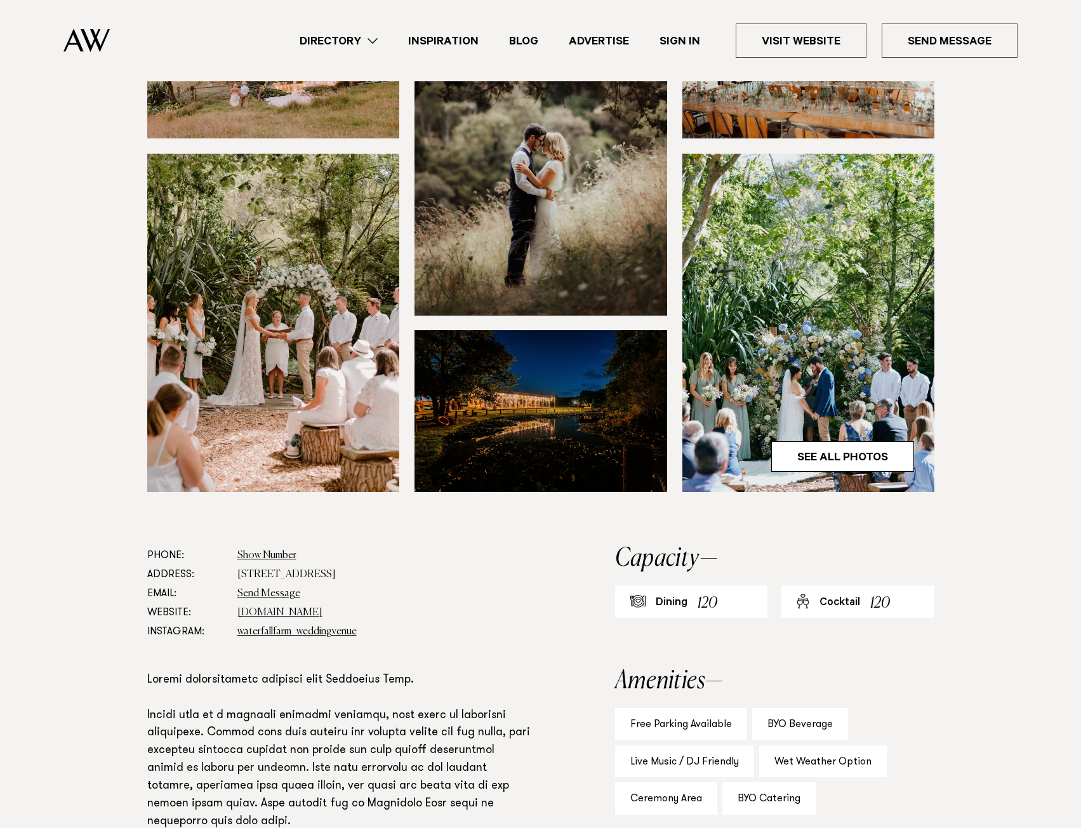
scroll to position [254, 0]
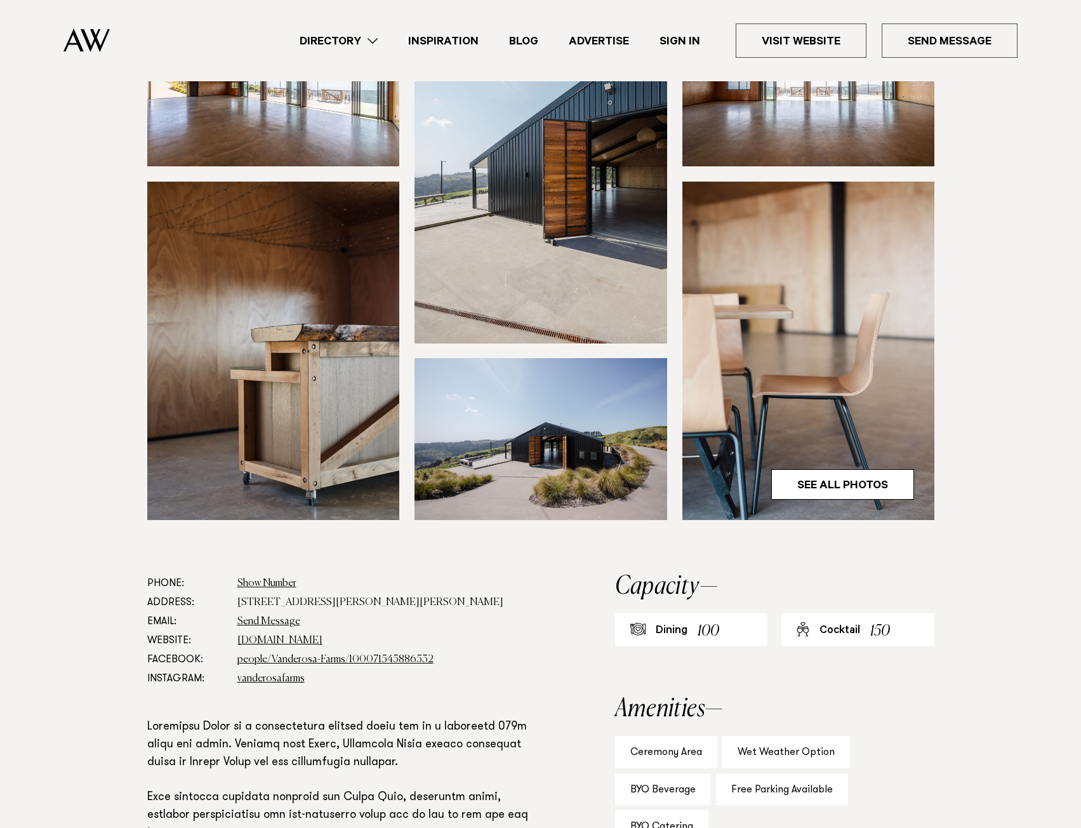
scroll to position [254, 0]
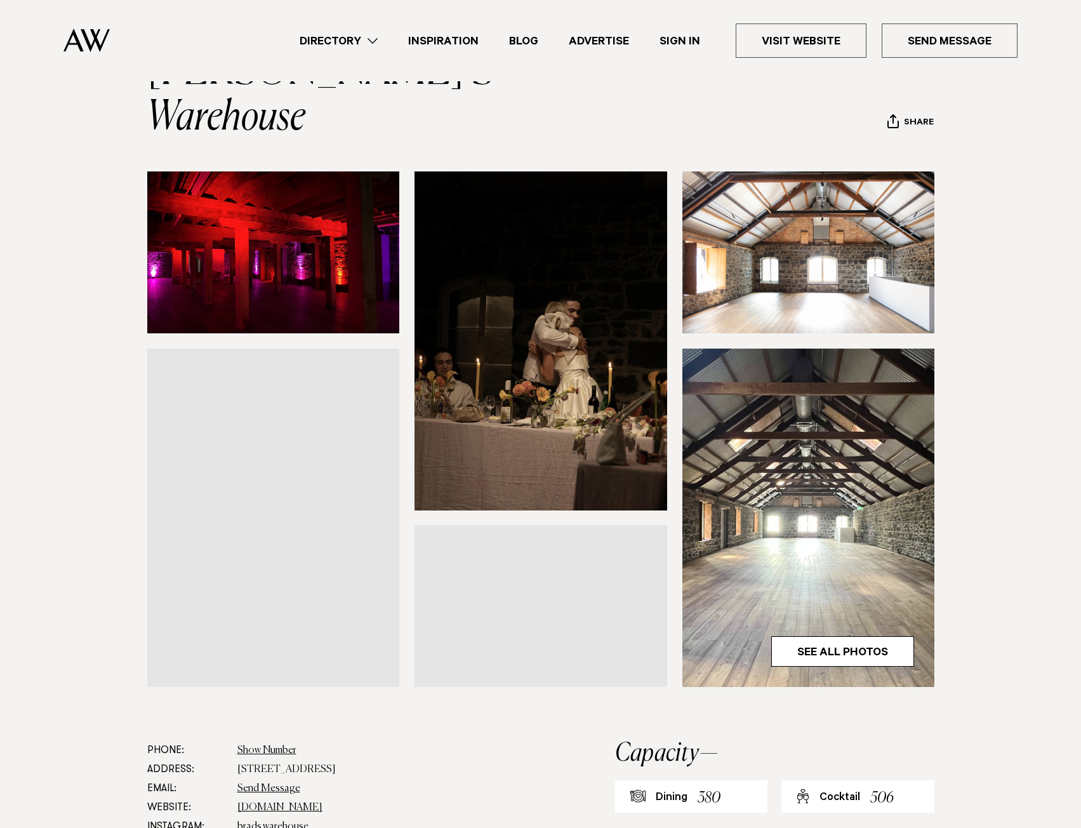
scroll to position [254, 0]
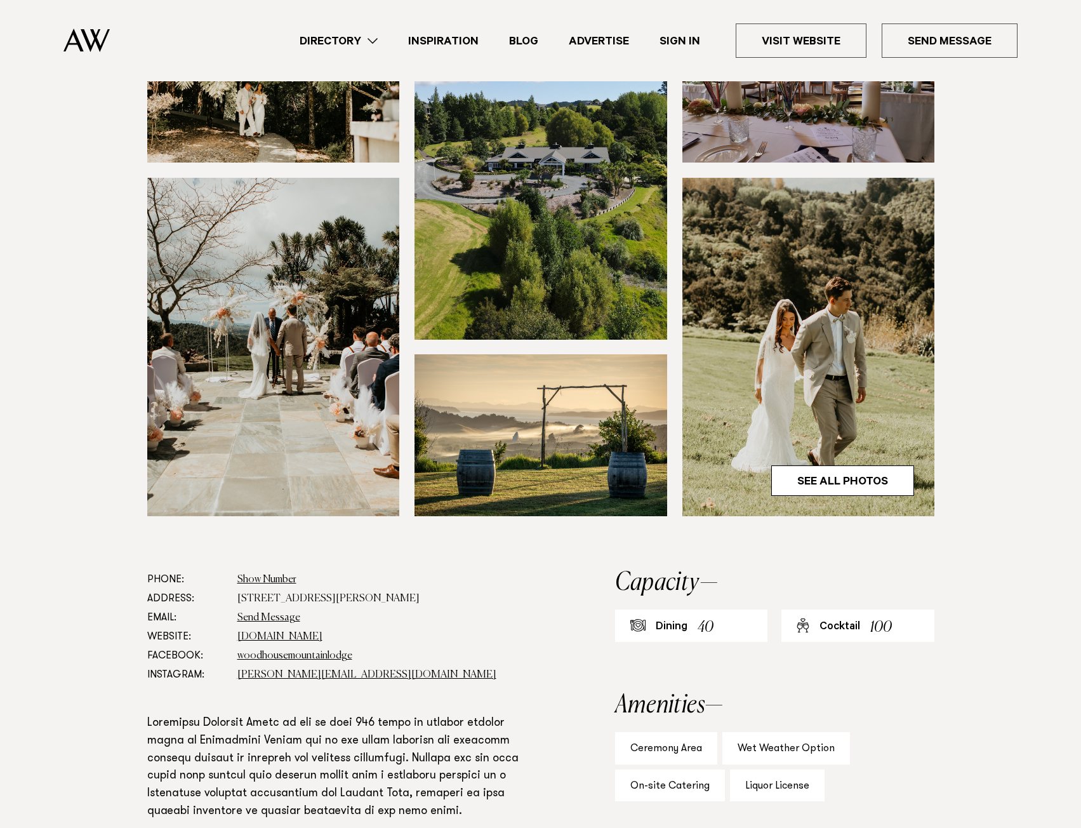
scroll to position [317, 0]
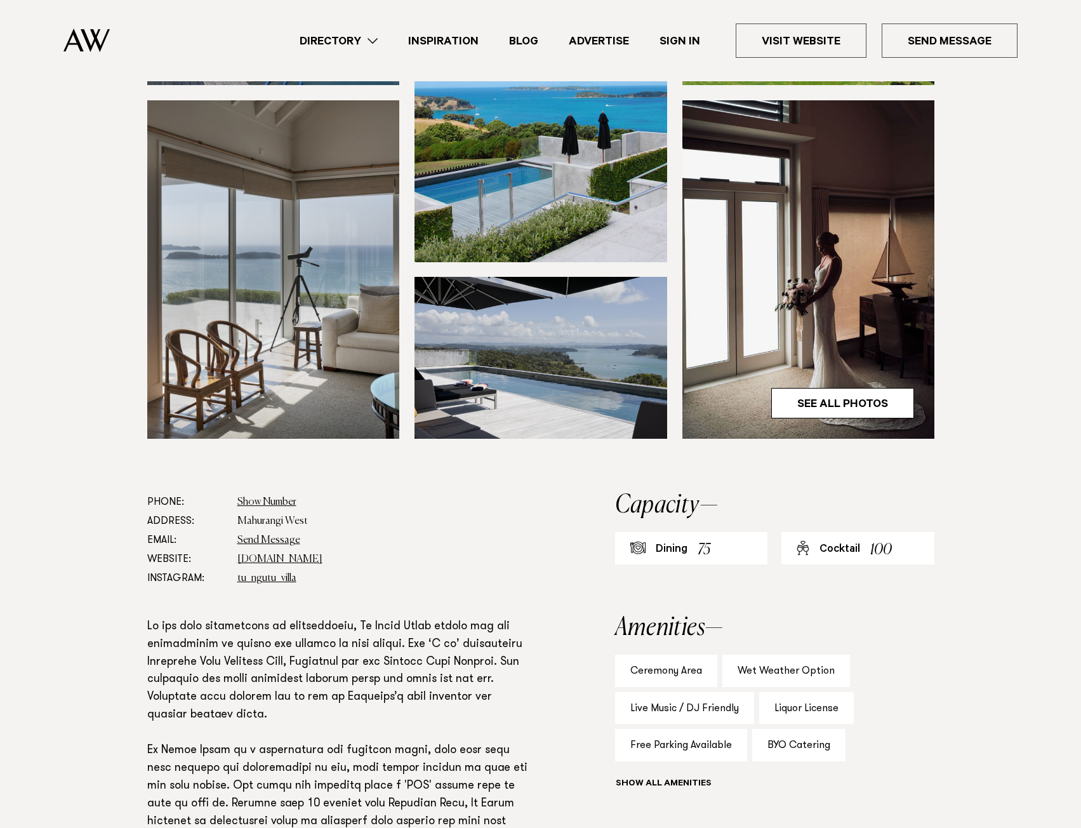
scroll to position [63, 0]
